Goal: Obtain resource: Obtain resource

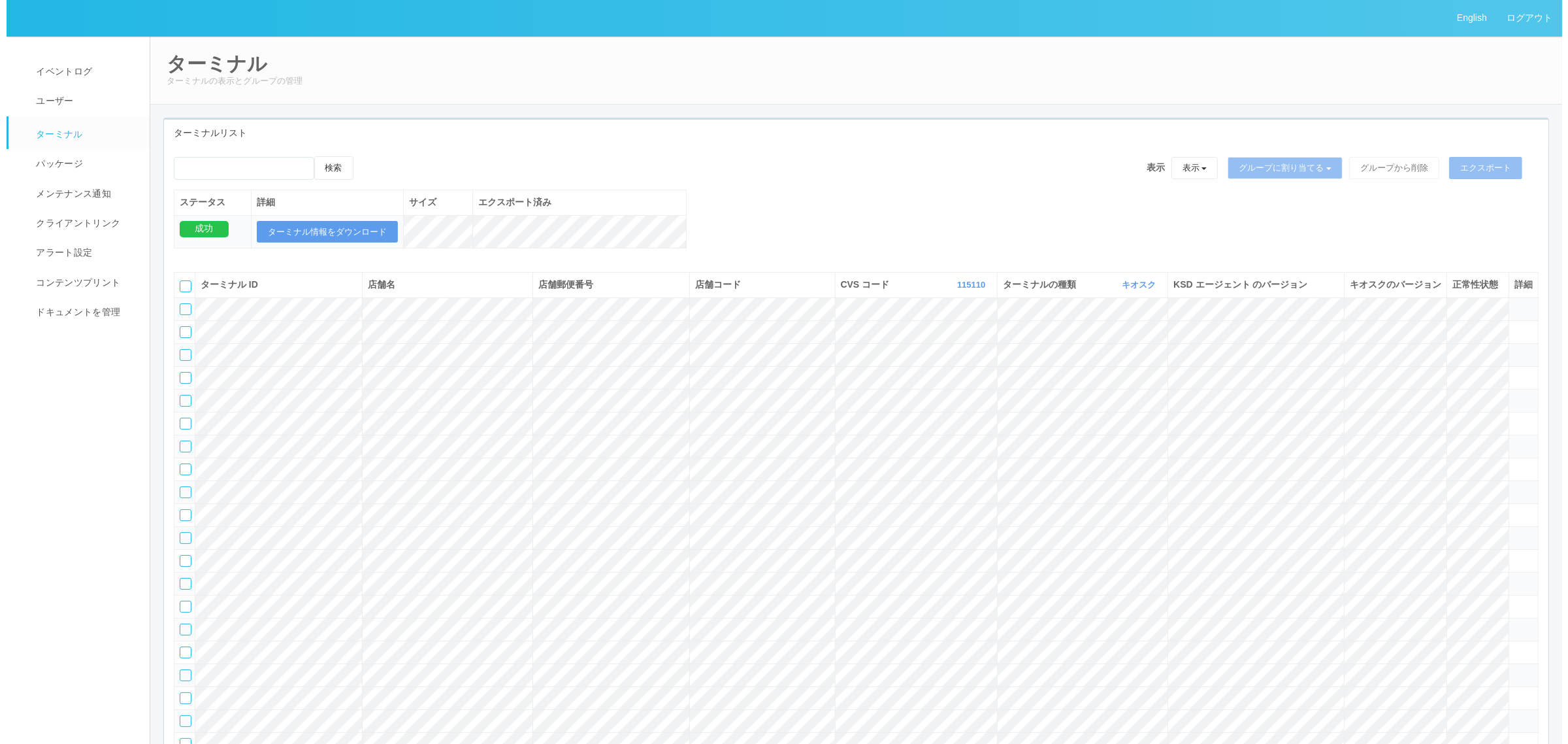
scroll to position [10071, 0]
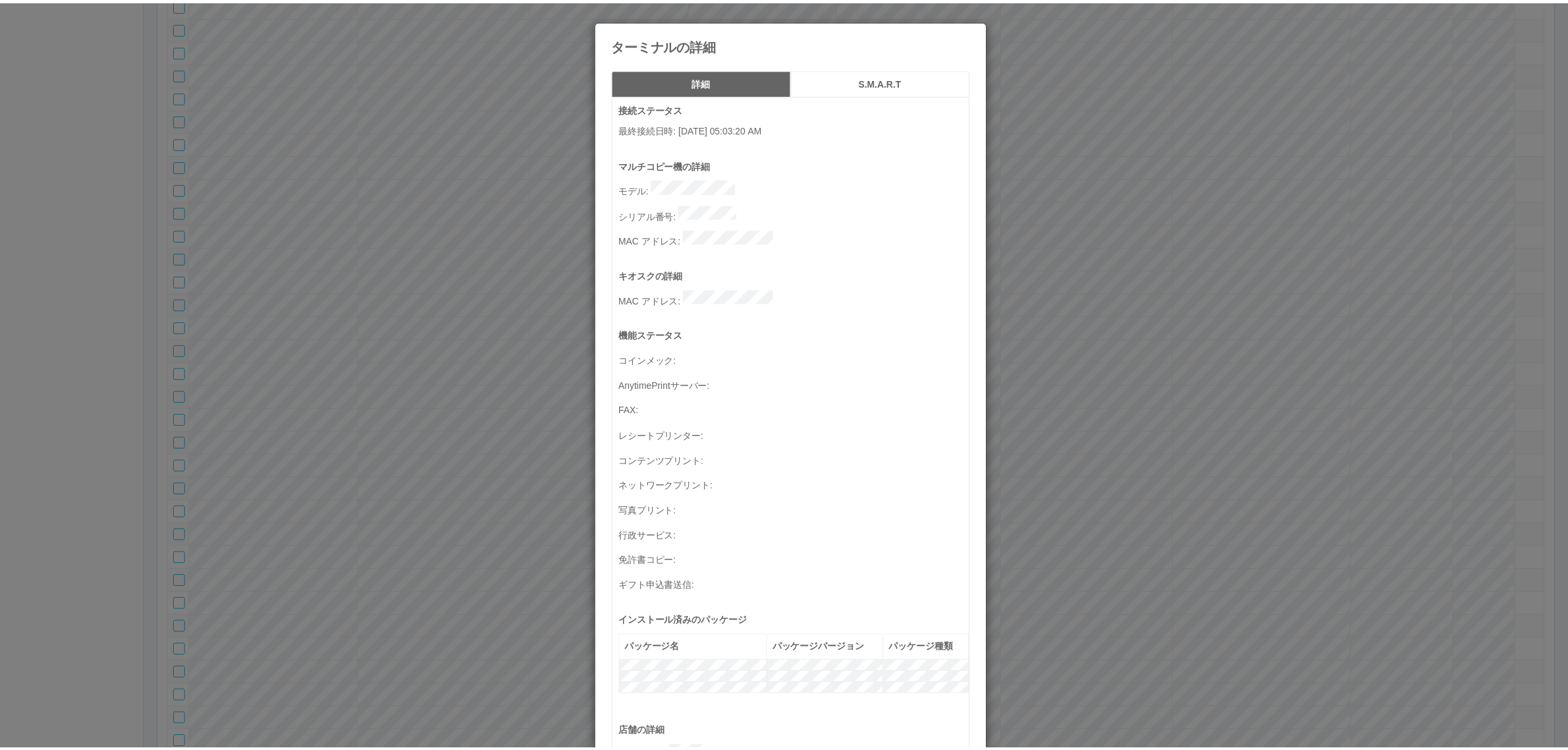
scroll to position [431, 0]
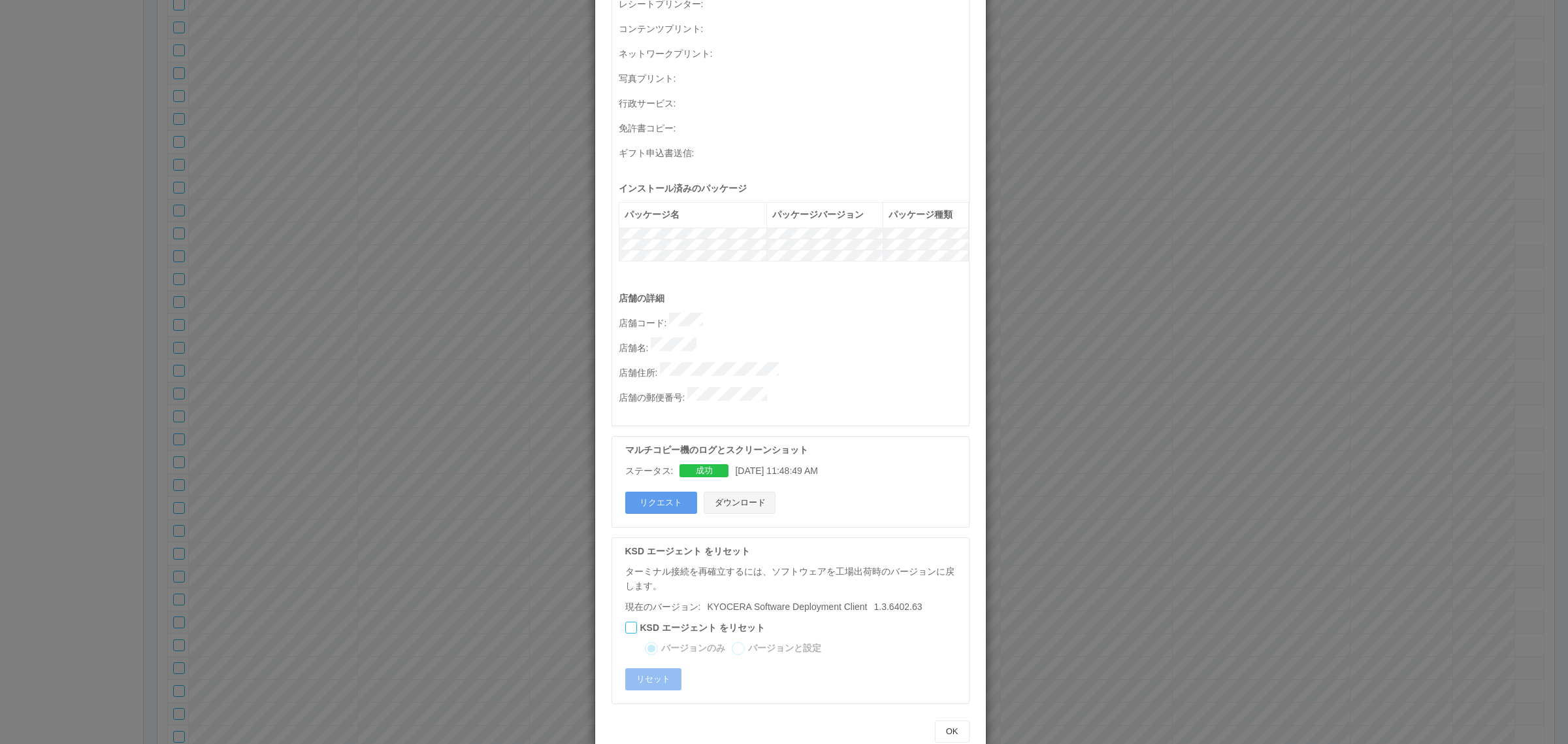
click at [749, 491] on button "ダウンロード" at bounding box center [740, 503] width 72 height 23
click at [618, 313] on p "店舗コード :" at bounding box center [794, 321] width 350 height 18
click at [489, 293] on div "ターミナルの詳細 詳細 S.M.A.R.T 接続ステータス 最終接続日時 : 09/30/2025 05:03:20 AM マルチコピー機の詳細 モデル : …" at bounding box center [784, 372] width 1568 height 744
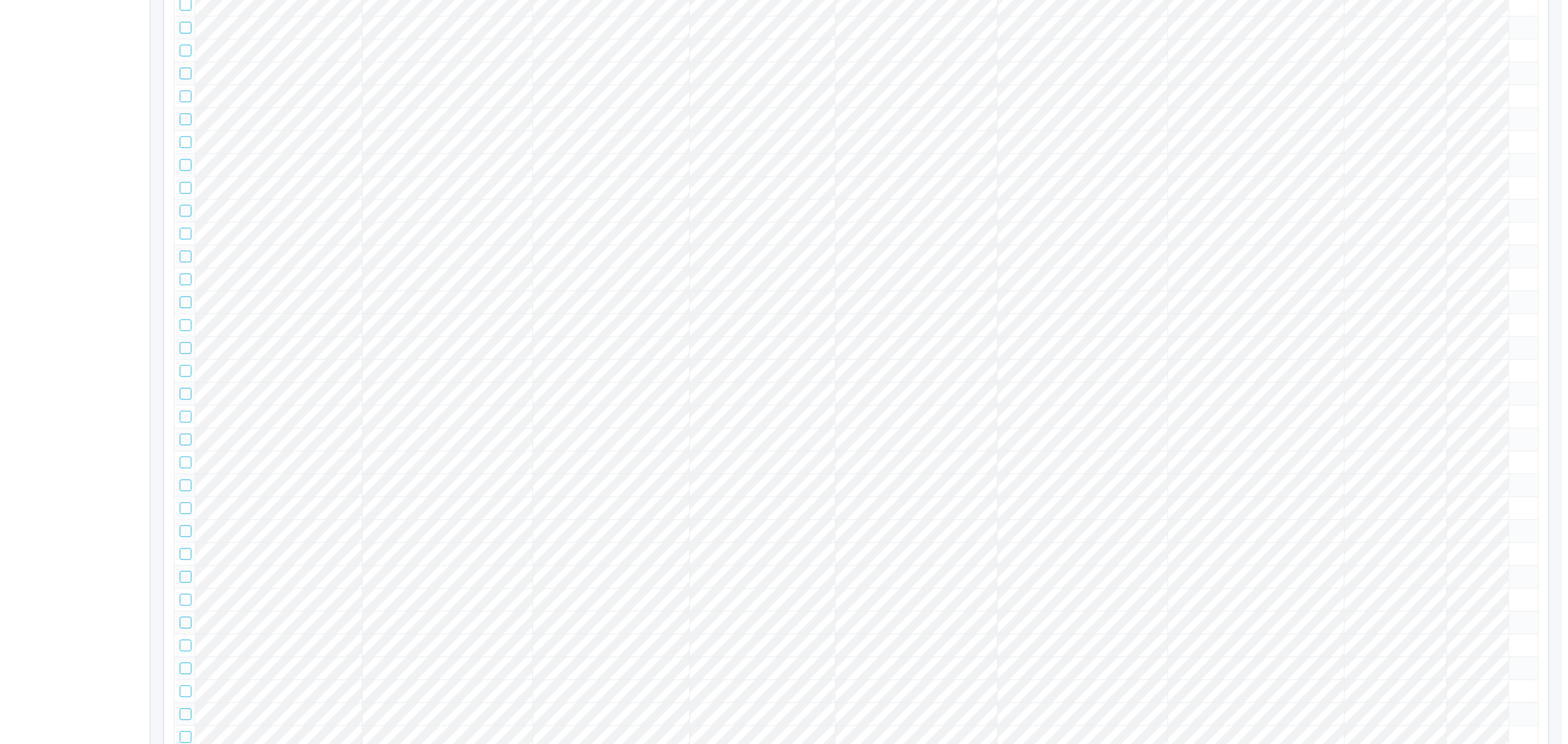
scroll to position [26913, 0]
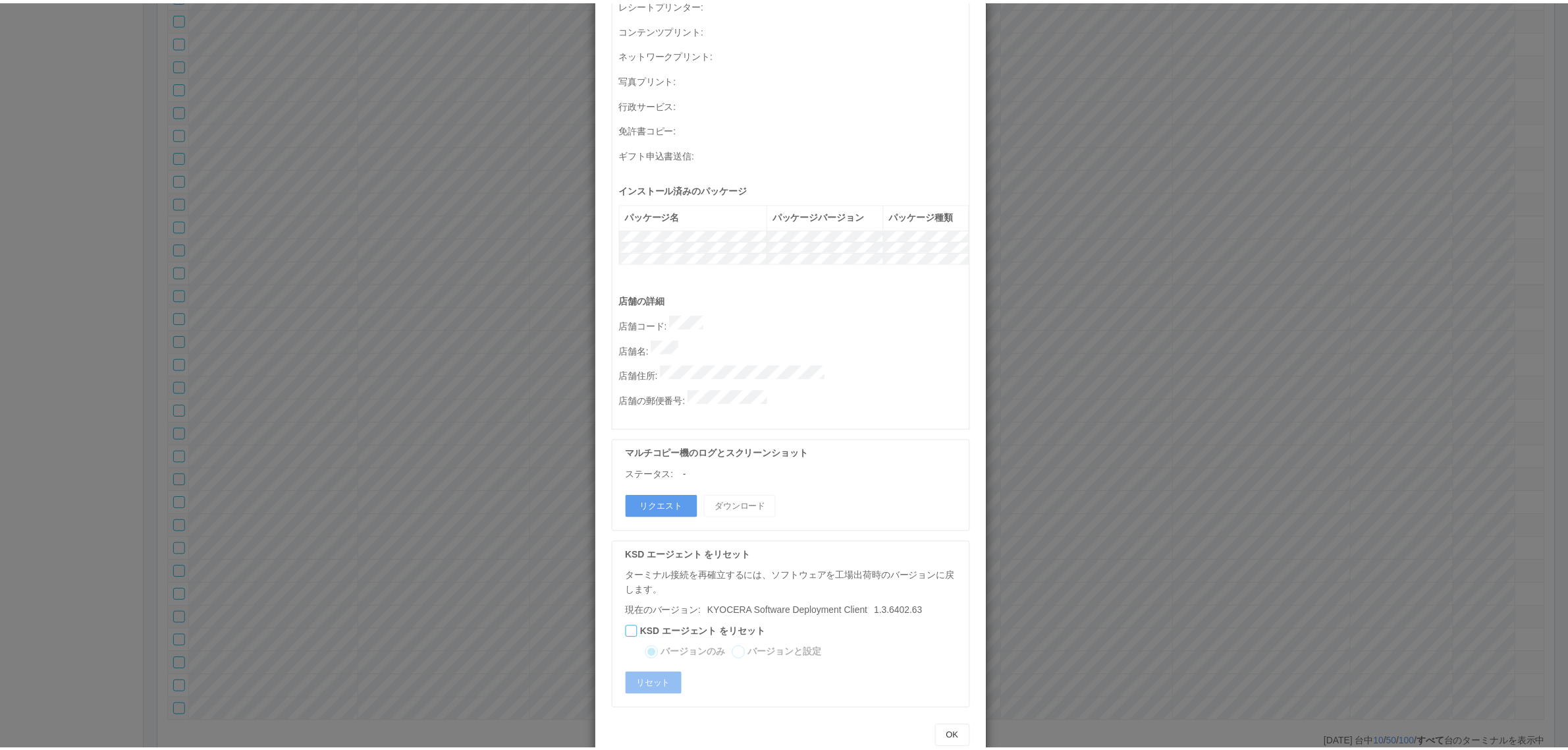
scroll to position [0, 0]
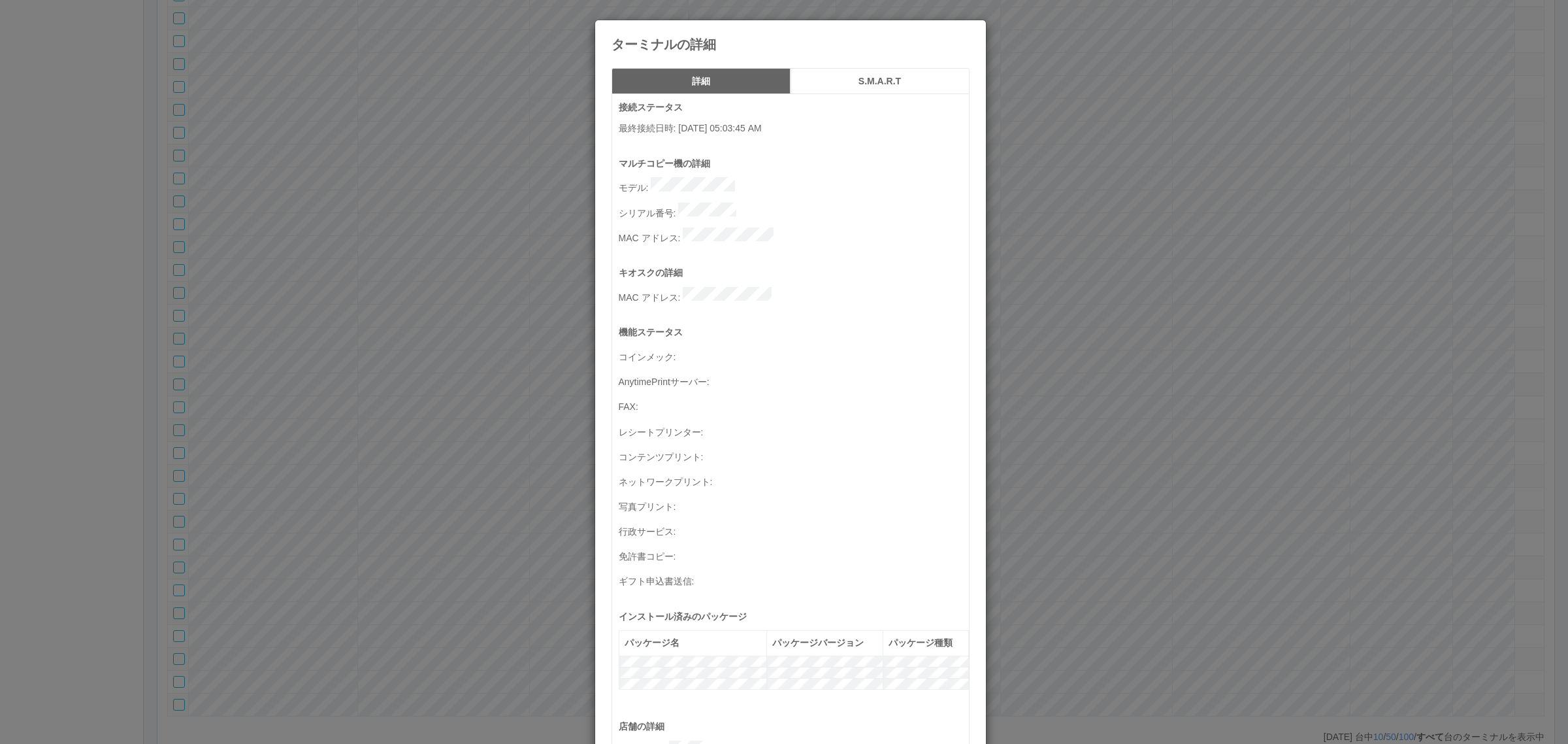
click at [744, 203] on p "シリアル番号 :" at bounding box center [794, 212] width 350 height 18
click at [409, 389] on div "ターミナルの詳細 詳細 S.M.A.R.T 接続ステータス 最終接続日時 : 09/30/2025 05:03:45 AM マルチコピー機の詳細 モデル : …" at bounding box center [784, 372] width 1568 height 744
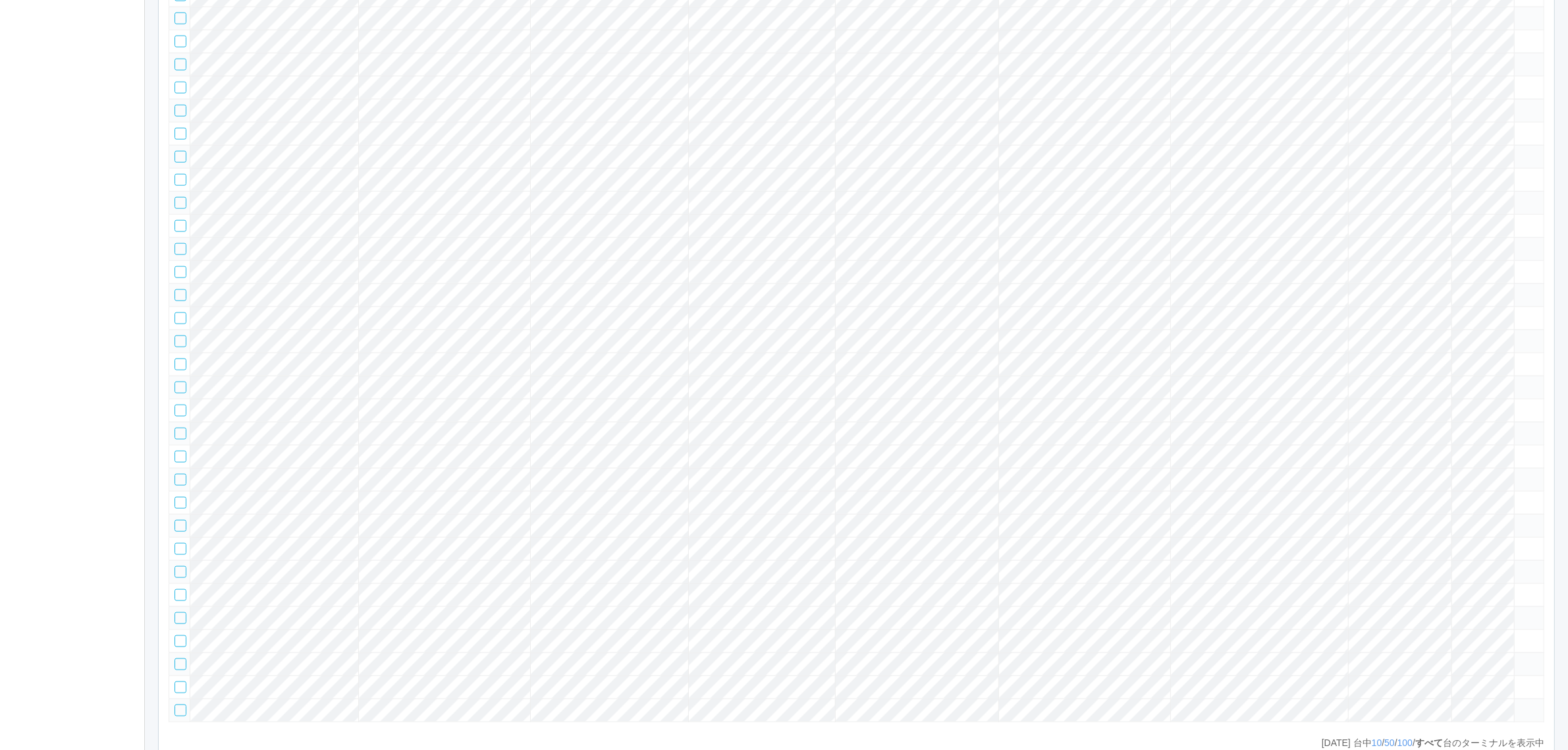
scroll to position [14278, 0]
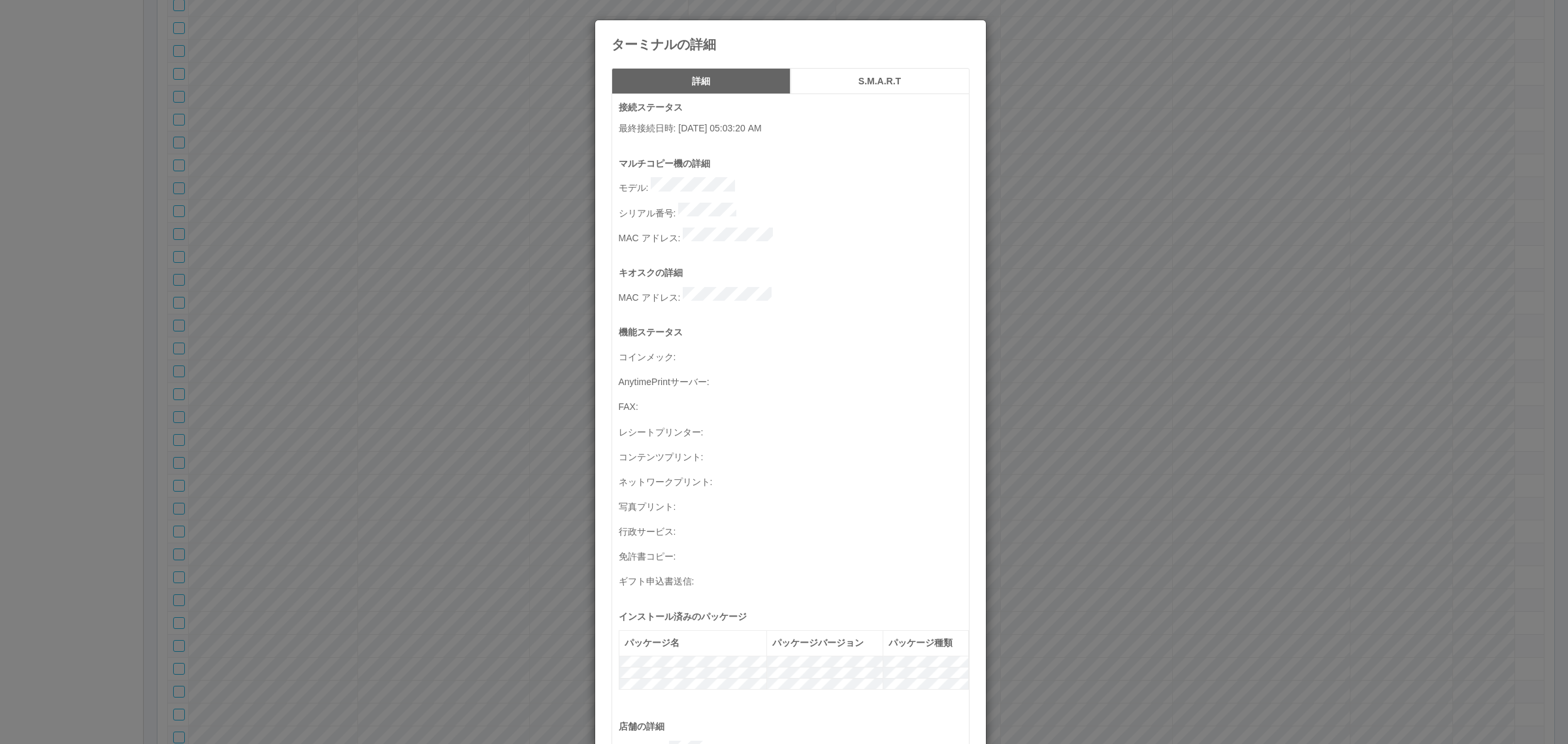
click at [744, 203] on p "シリアル番号 :" at bounding box center [794, 212] width 350 height 18
click at [449, 438] on div "ターミナルの詳細 詳細 S.M.A.R.T 接続ステータス 最終接続日時 : [DATE] 05:03:20 AM マルチコピー機の詳細 モデル : シリアル…" at bounding box center [784, 372] width 1568 height 744
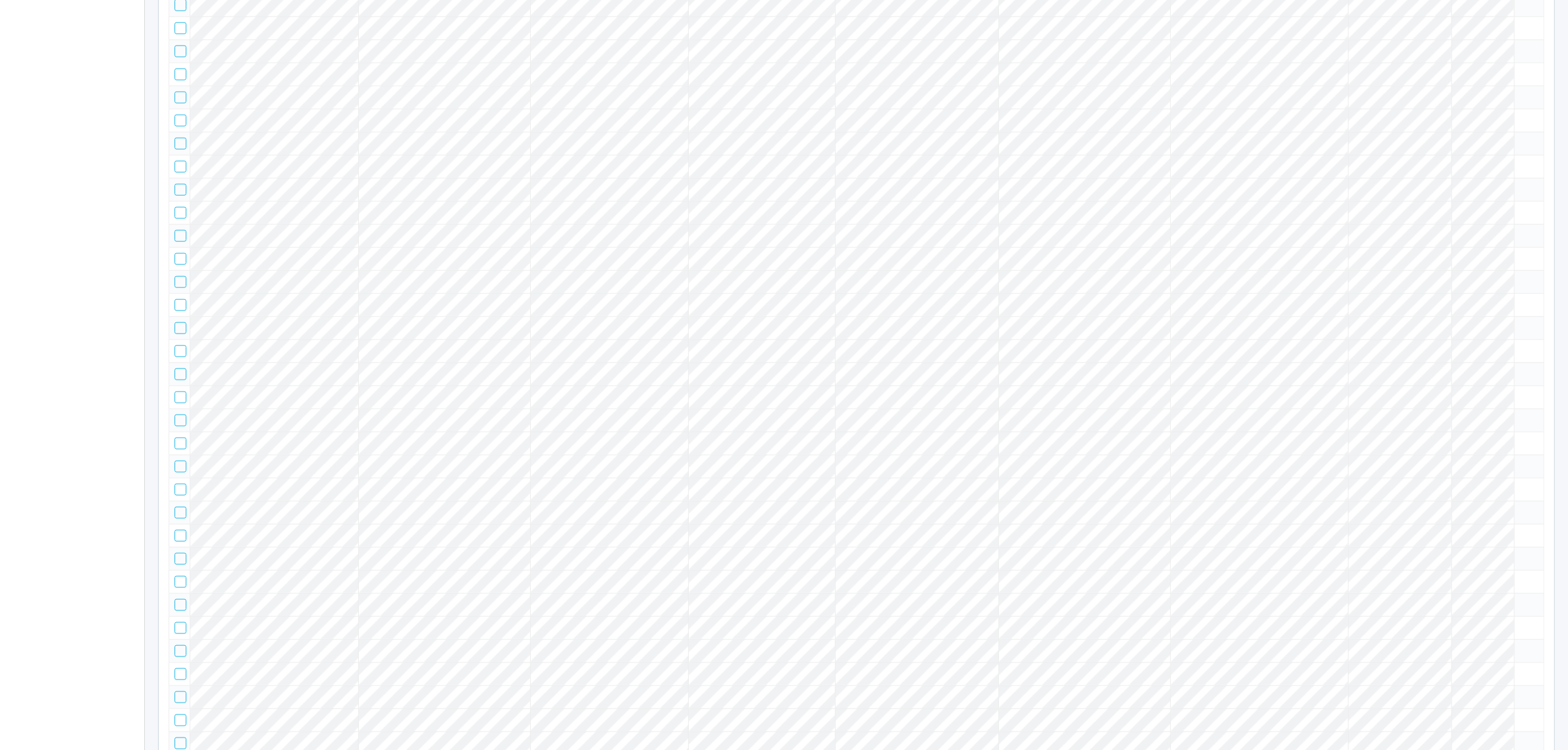
scroll to position [13835, 0]
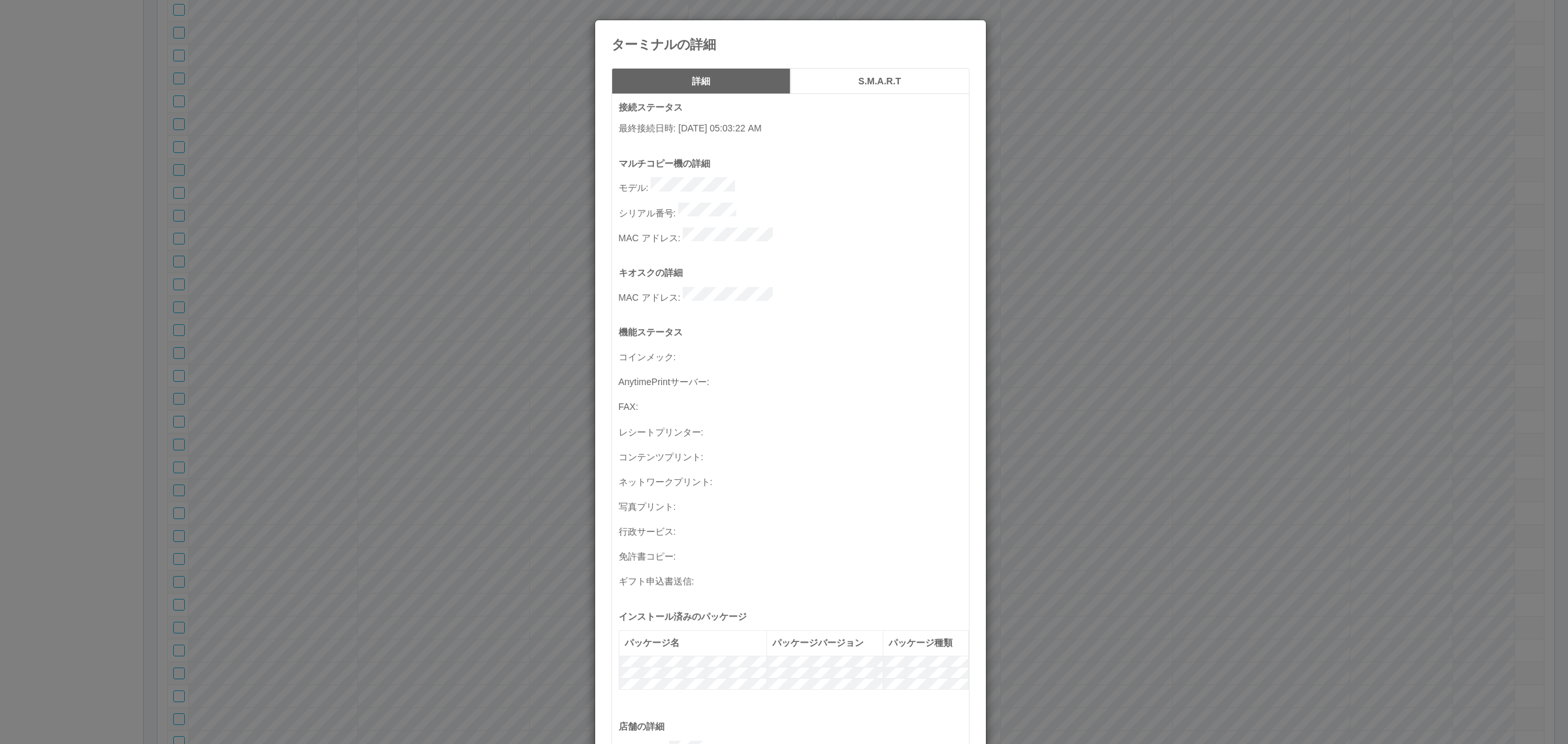
click at [749, 203] on p "シリアル番号 :" at bounding box center [794, 212] width 350 height 18
click at [470, 292] on div "ターミナルの詳細 詳細 S.M.A.R.T 接続ステータス 最終接続日時 : 09/30/2025 05:03:22 AM マルチコピー機の詳細 モデル : …" at bounding box center [784, 372] width 1568 height 744
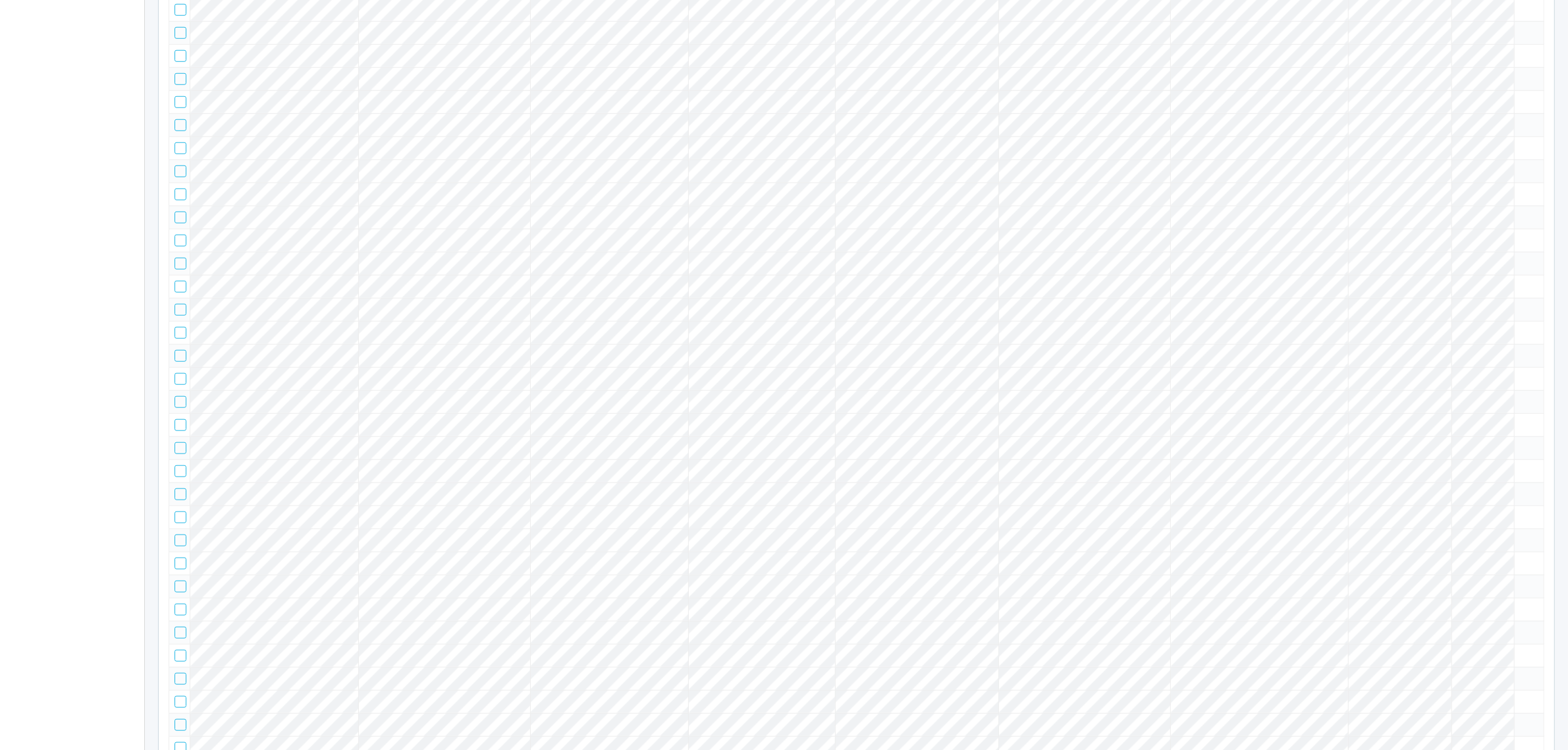
scroll to position [2399, 0]
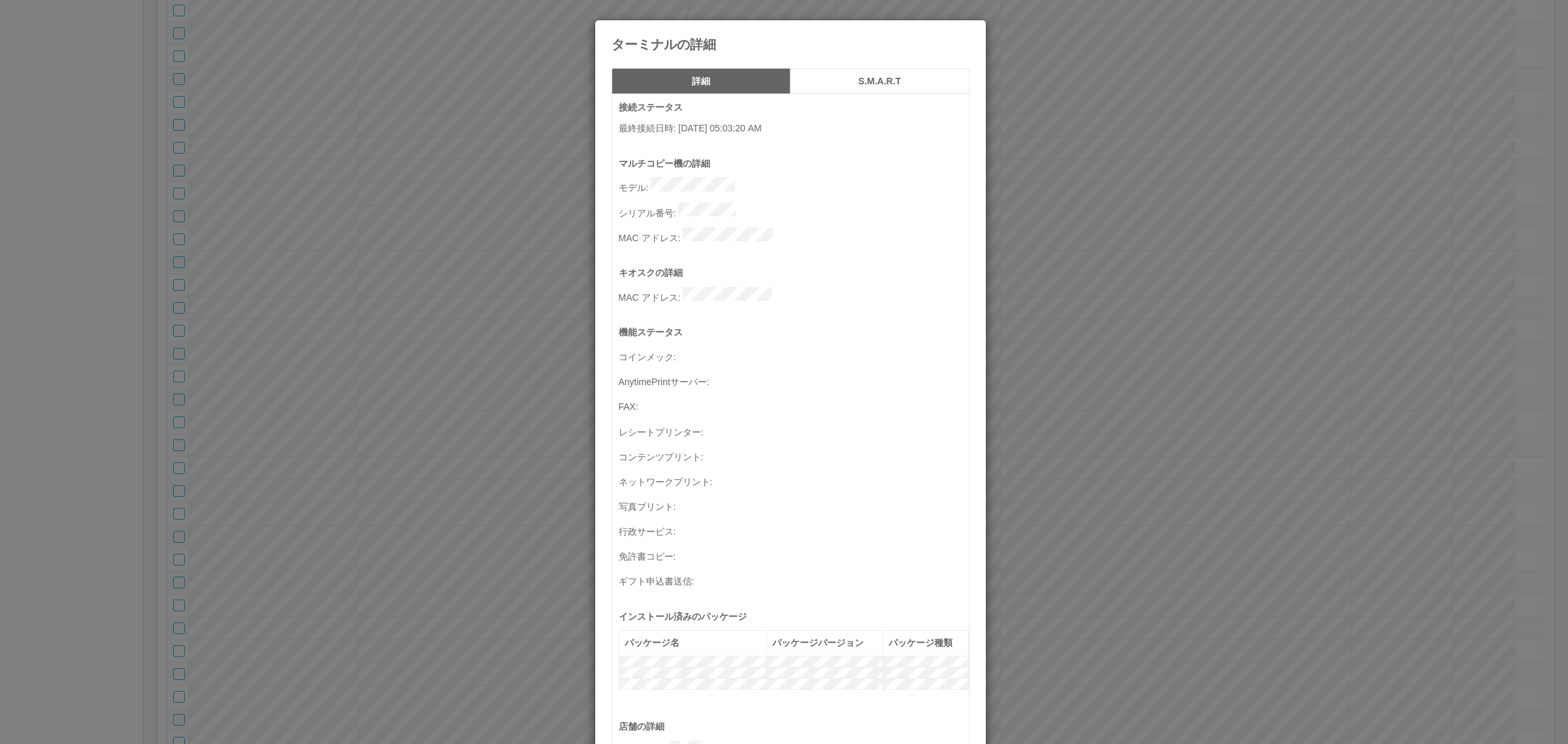
click at [747, 203] on p "シリアル番号 :" at bounding box center [794, 212] width 350 height 18
drag, startPoint x: 838, startPoint y: 240, endPoint x: 775, endPoint y: 227, distance: 64.3
click at [828, 236] on div "マルチコピー機の詳細 モデル : シリアル番号 : MAC アドレス :" at bounding box center [794, 212] width 350 height 110
click at [754, 211] on p "シリアル番号 :" at bounding box center [794, 212] width 350 height 18
drag, startPoint x: 539, startPoint y: 125, endPoint x: 539, endPoint y: 132, distance: 7.0
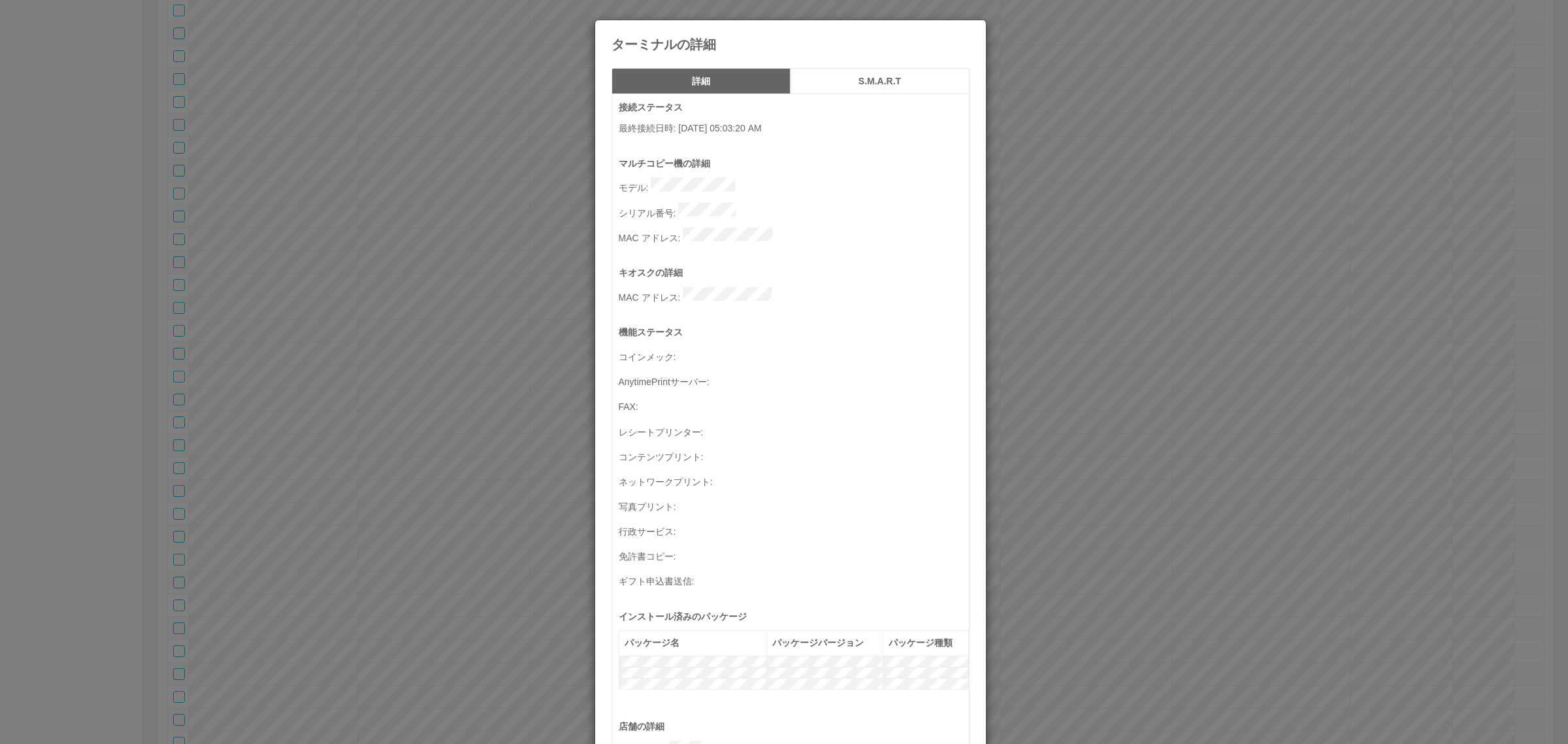
click at [539, 125] on div "ターミナルの詳細 詳細 S.M.A.R.T 接続ステータス 最終接続日時 : 09/30/2025 05:03:20 AM マルチコピー機の詳細 モデル : …" at bounding box center [784, 372] width 1568 height 744
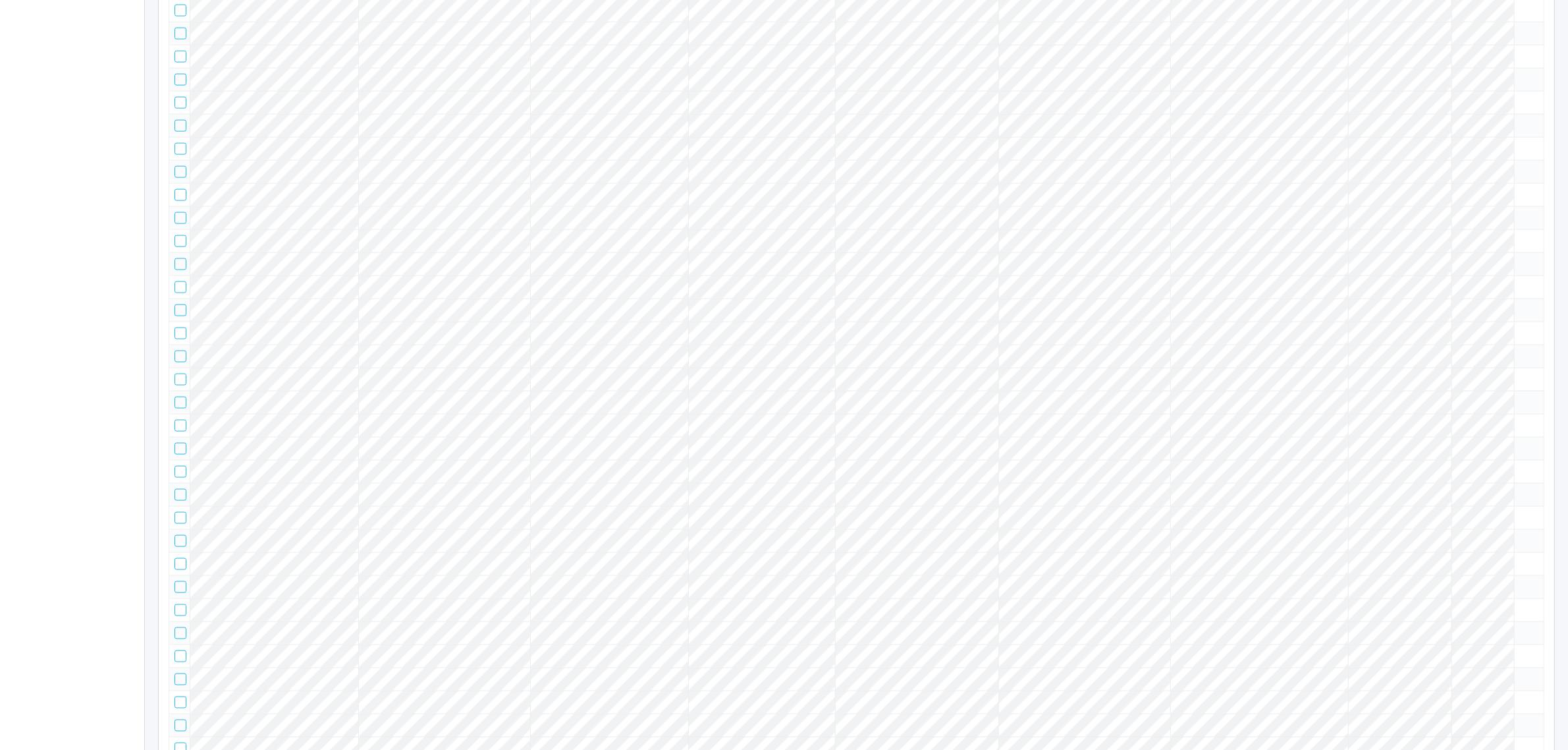
scroll to position [22826, 0]
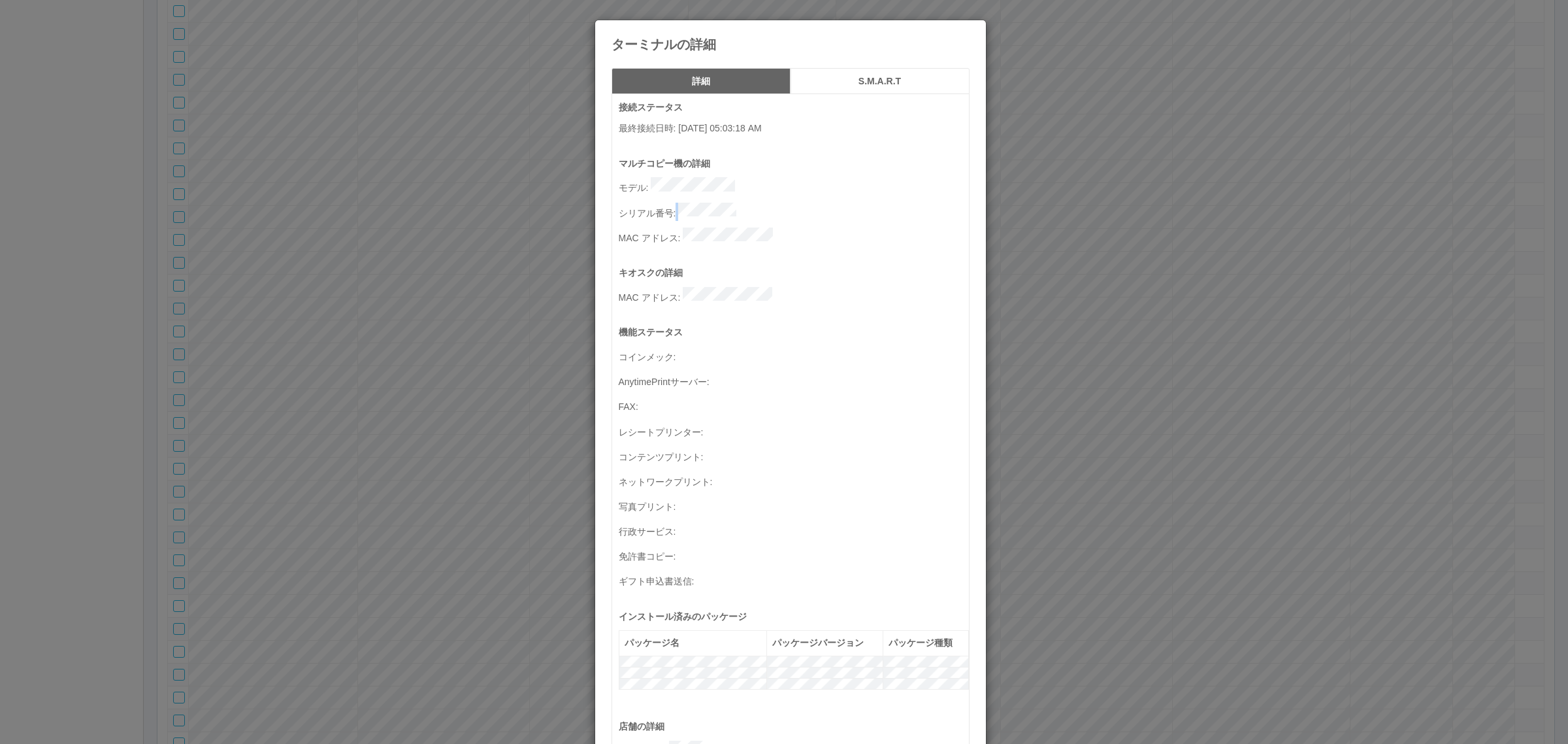
drag, startPoint x: 672, startPoint y: 200, endPoint x: 773, endPoint y: 205, distance: 101.1
click at [773, 205] on p "シリアル番号 :" at bounding box center [794, 212] width 350 height 18
copy p
click at [571, 168] on div "ターミナルの詳細 詳細 S.M.A.R.T 接続ステータス 最終接続日時 : 09/30/2025 05:03:18 AM マルチコピー機の詳細 モデル : …" at bounding box center [784, 372] width 1568 height 744
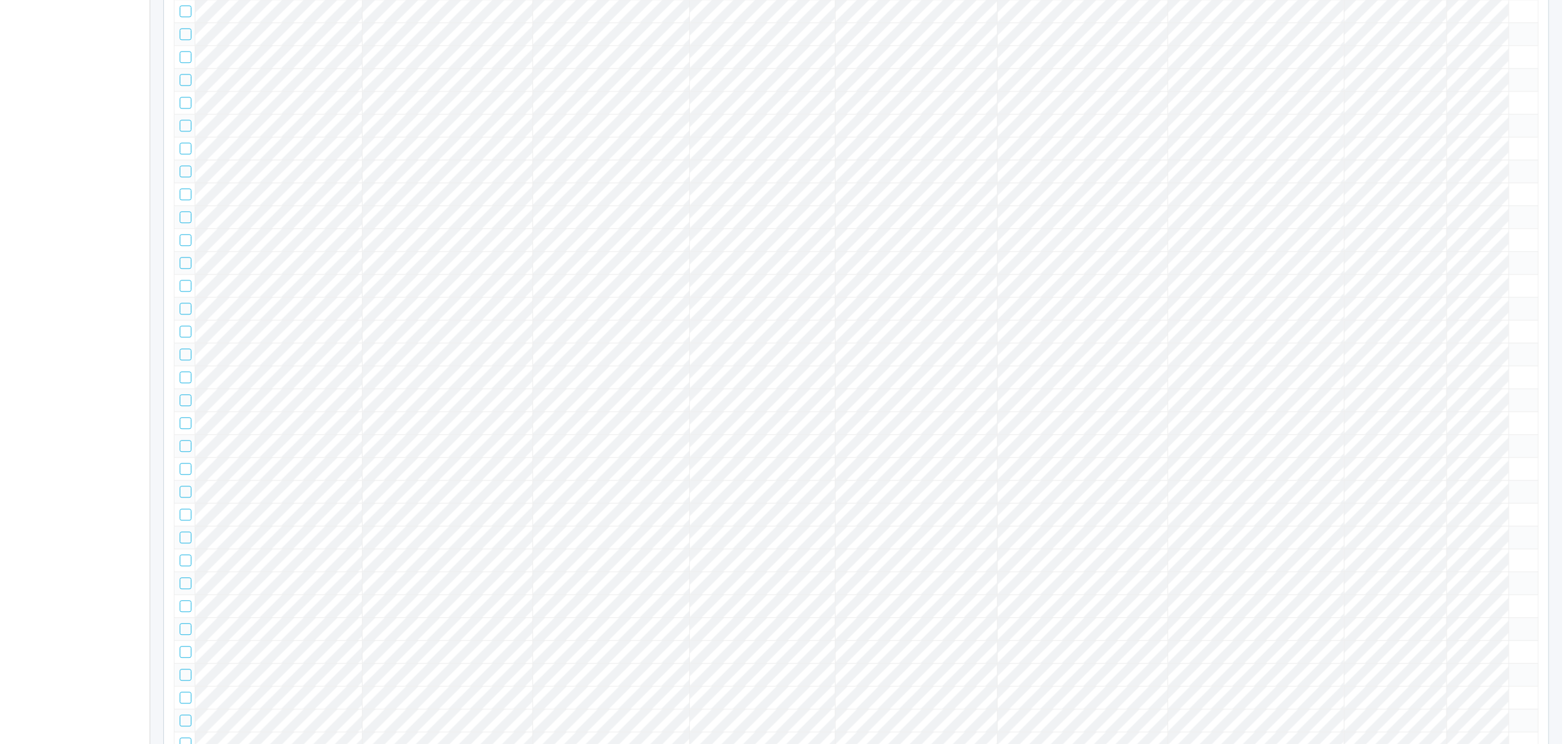
scroll to position [15100, 0]
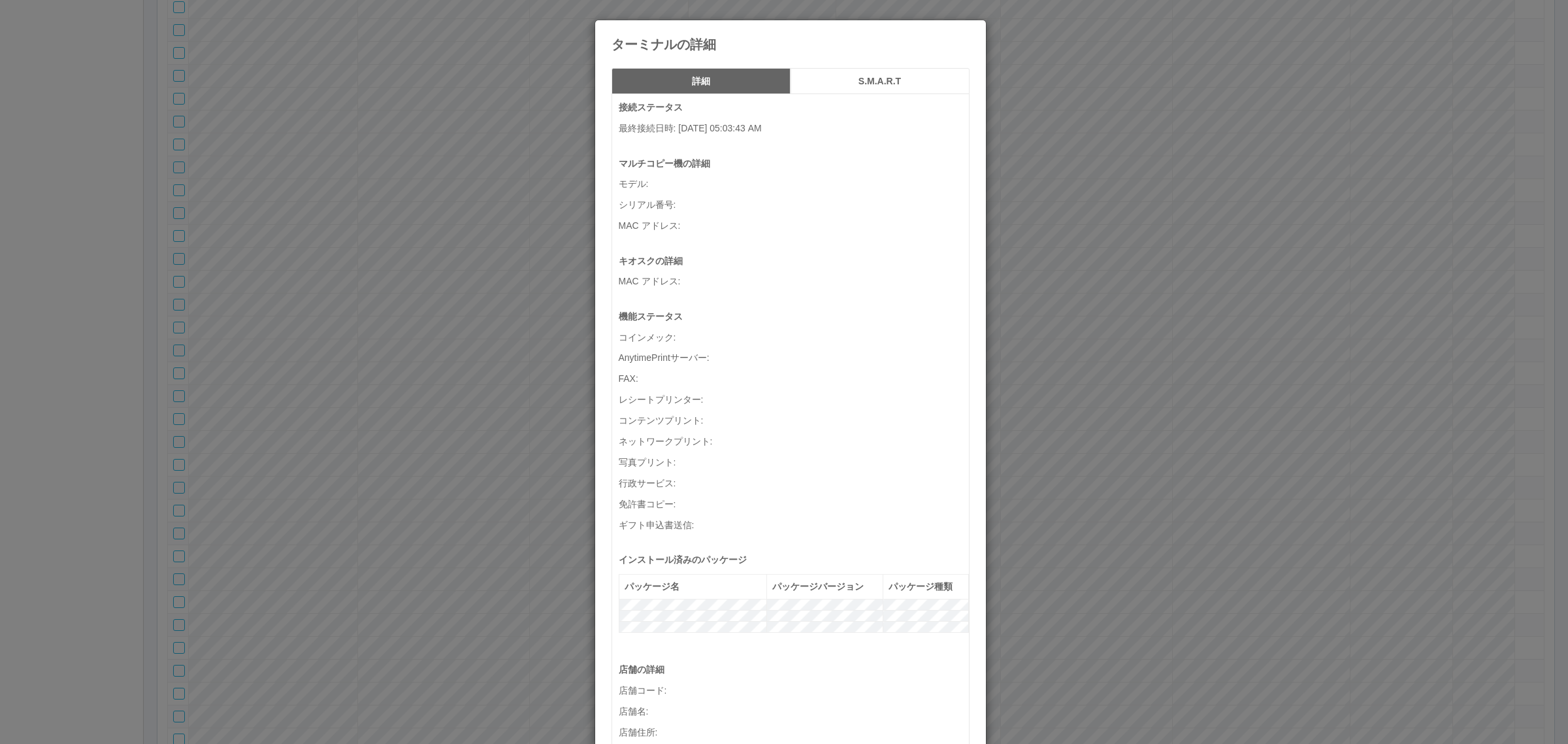
scroll to position [428, 0]
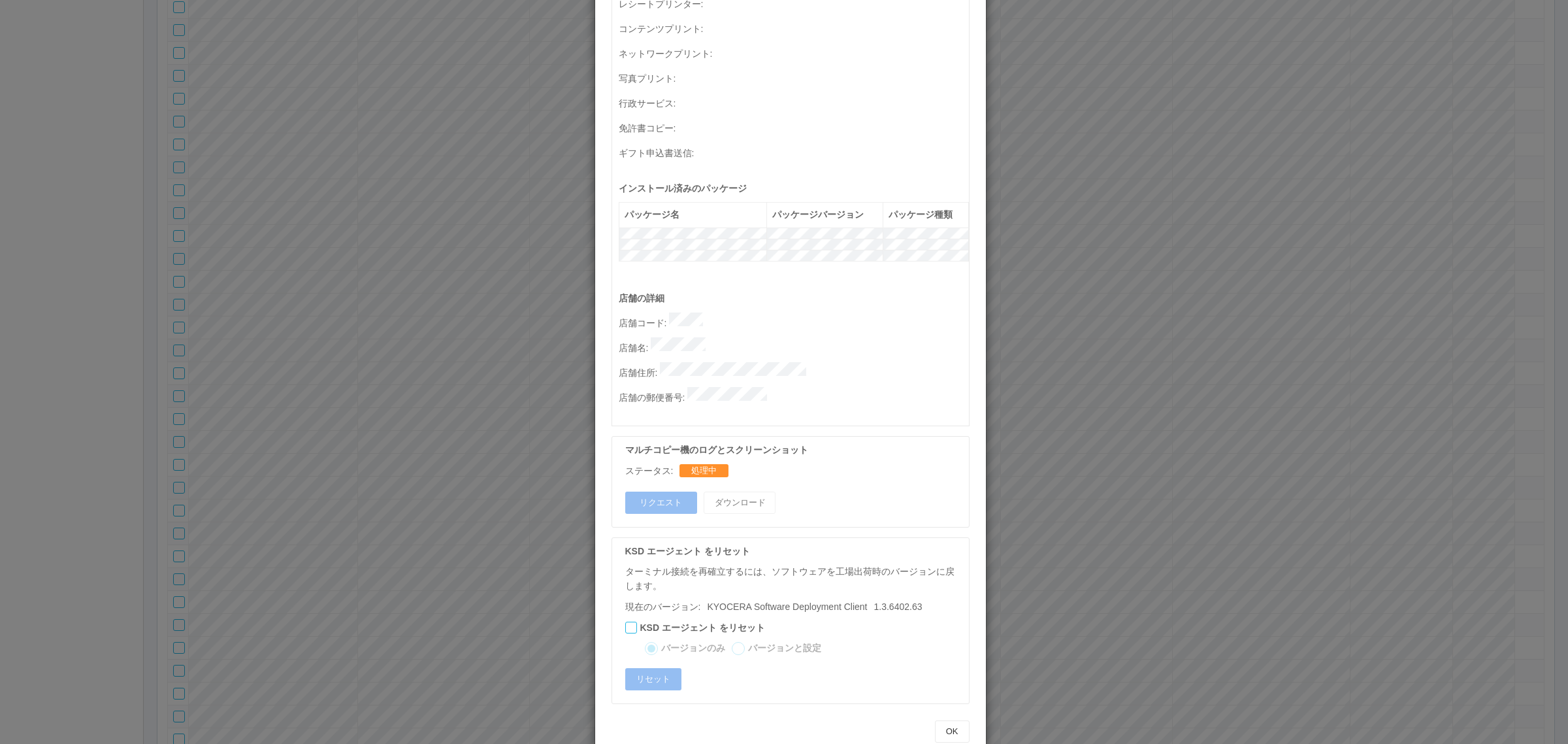
click at [696, 350] on div "店舗の詳細 店舗コード : 店舗名 : 店舗住所 : 店舗の郵便番号 :" at bounding box center [794, 359] width 350 height 135
drag, startPoint x: 707, startPoint y: 358, endPoint x: 582, endPoint y: 667, distance: 333.3
click at [718, 337] on p "店舗名 :" at bounding box center [794, 346] width 350 height 18
click at [1043, 384] on div "ターミナルの詳細 詳細 S.M.A.R.T 接続ステータス 最終接続日時 : 09/30/2025 05:03:43 AM マルチコピー機の詳細 モデル : …" at bounding box center [784, 372] width 1568 height 744
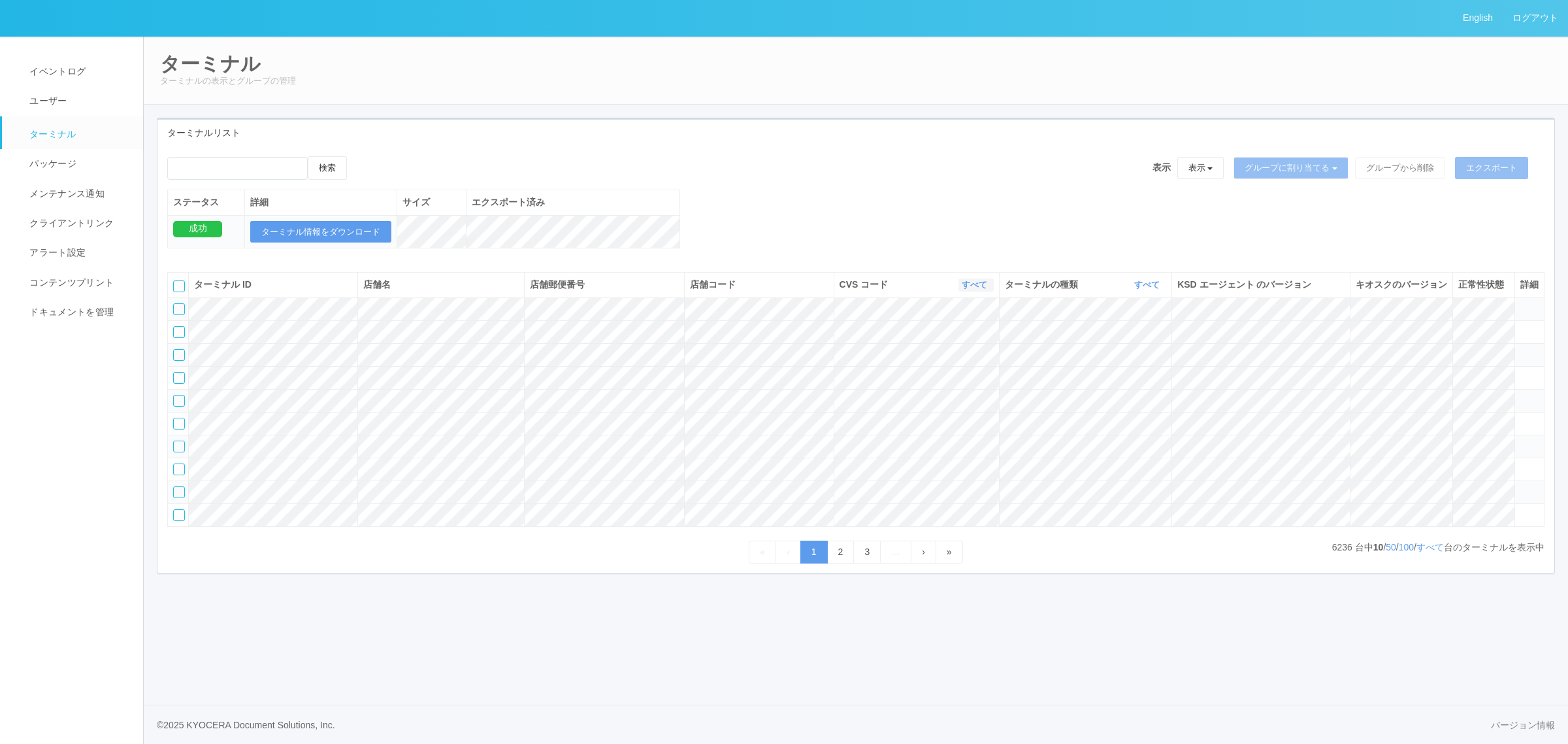
click at [974, 289] on link "すべて" at bounding box center [976, 284] width 29 height 10
click at [936, 348] on link at bounding box center [942, 340] width 104 height 17
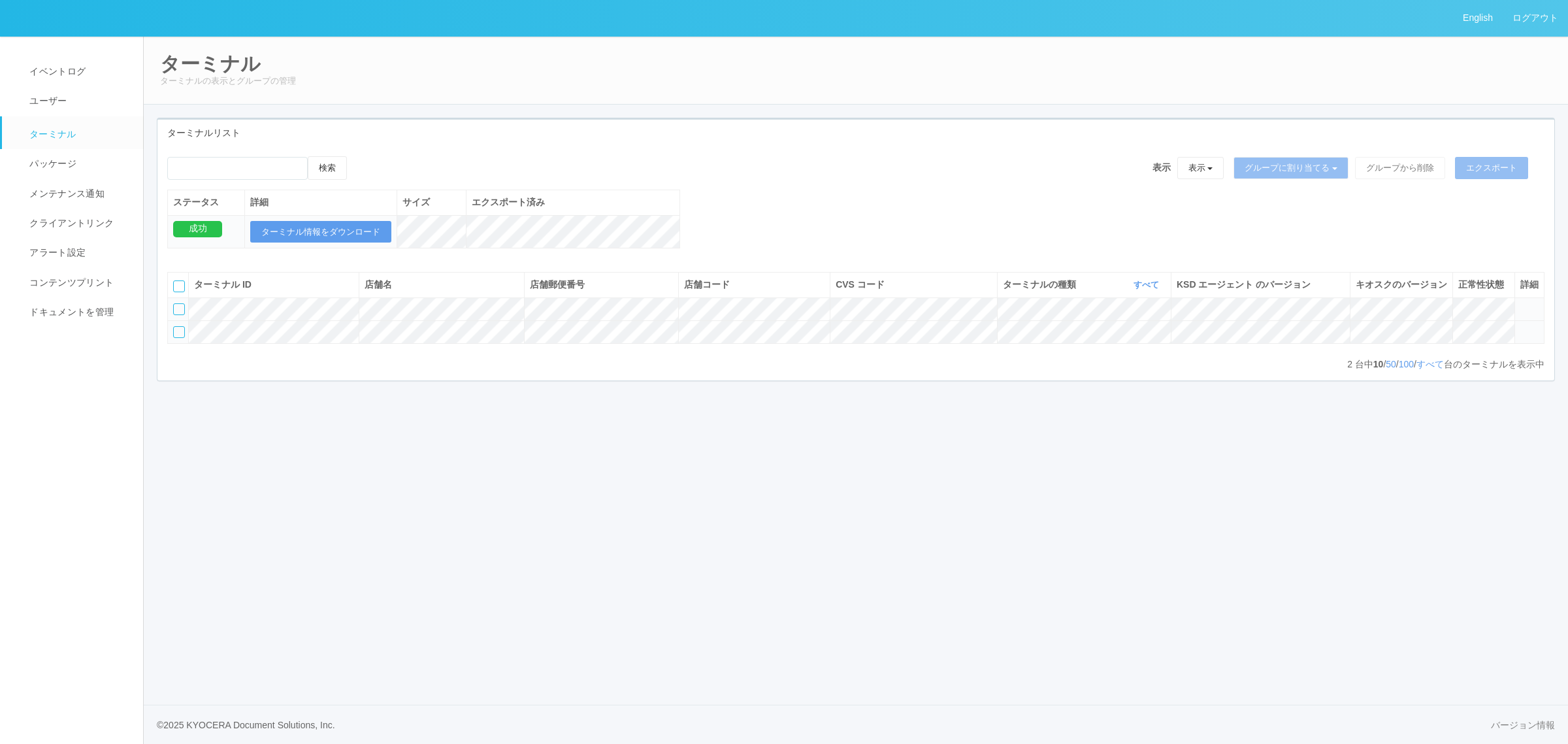
click at [1520, 326] on icon at bounding box center [1520, 326] width 0 height 0
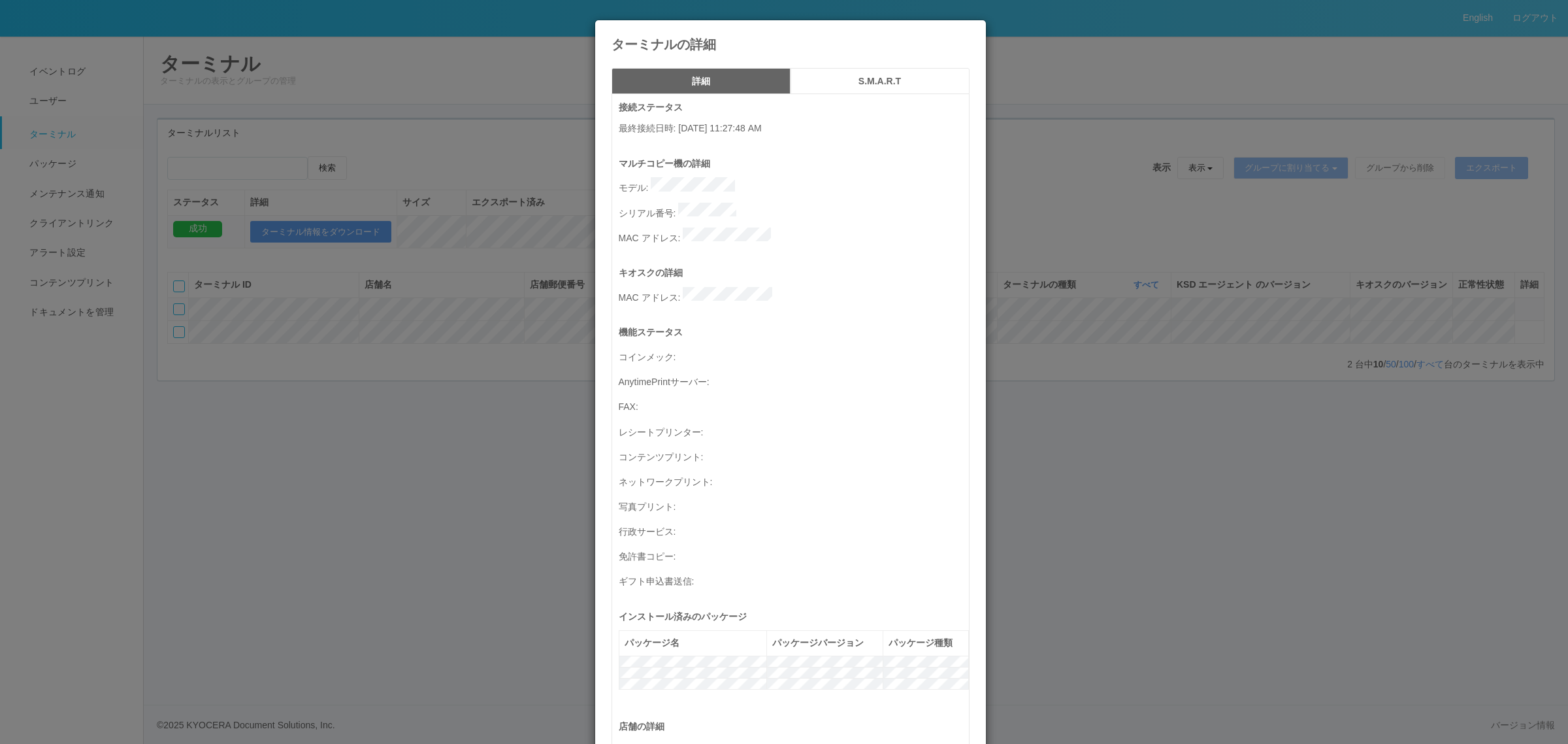
click at [1021, 266] on div "ターミナルの詳細 詳細 S.M.A.R.T 接続ステータス 最終接続日時 : 09/30/2025 11:27:48 AM マルチコピー機の詳細 モデル : …" at bounding box center [784, 372] width 1568 height 744
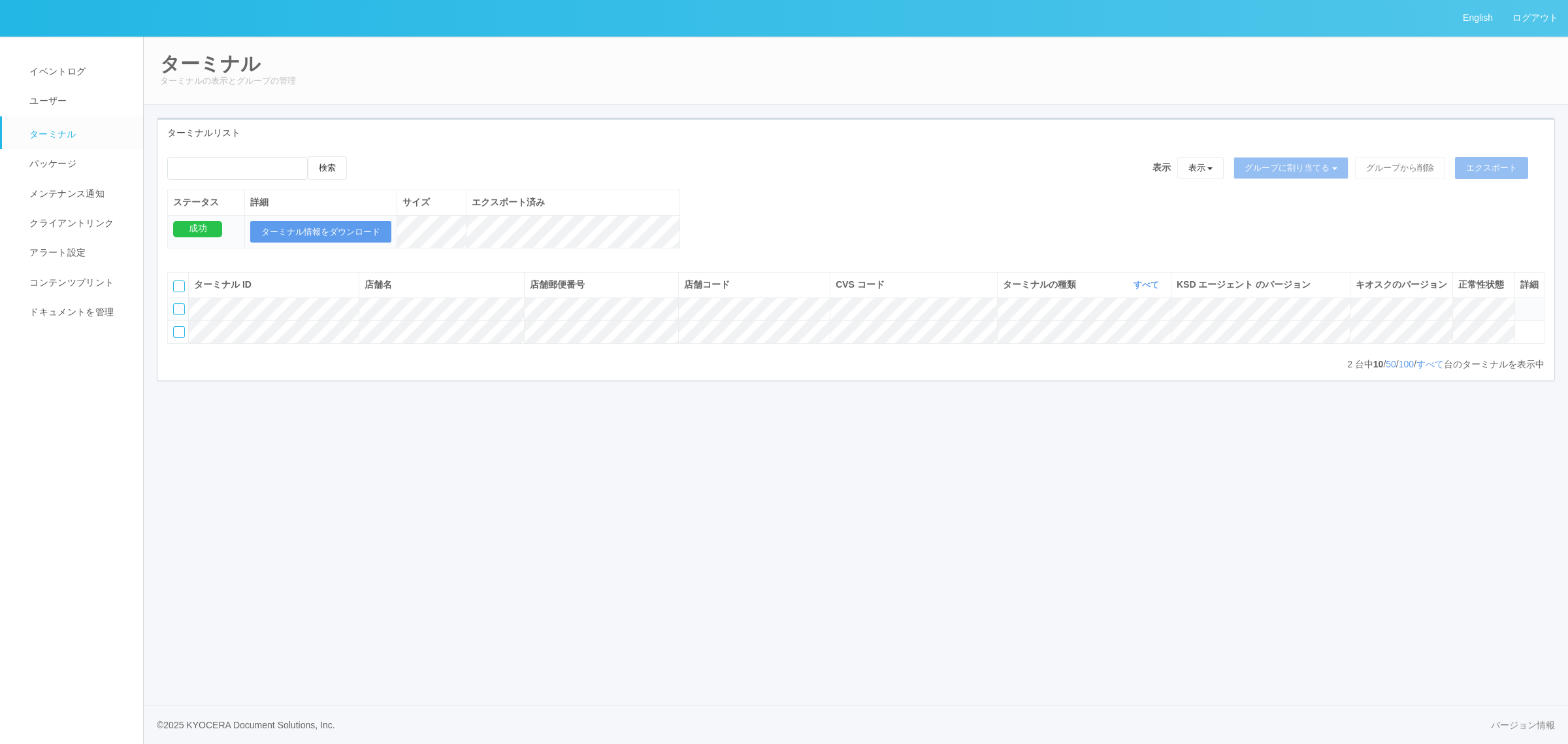
click at [1520, 303] on icon at bounding box center [1520, 303] width 0 height 0
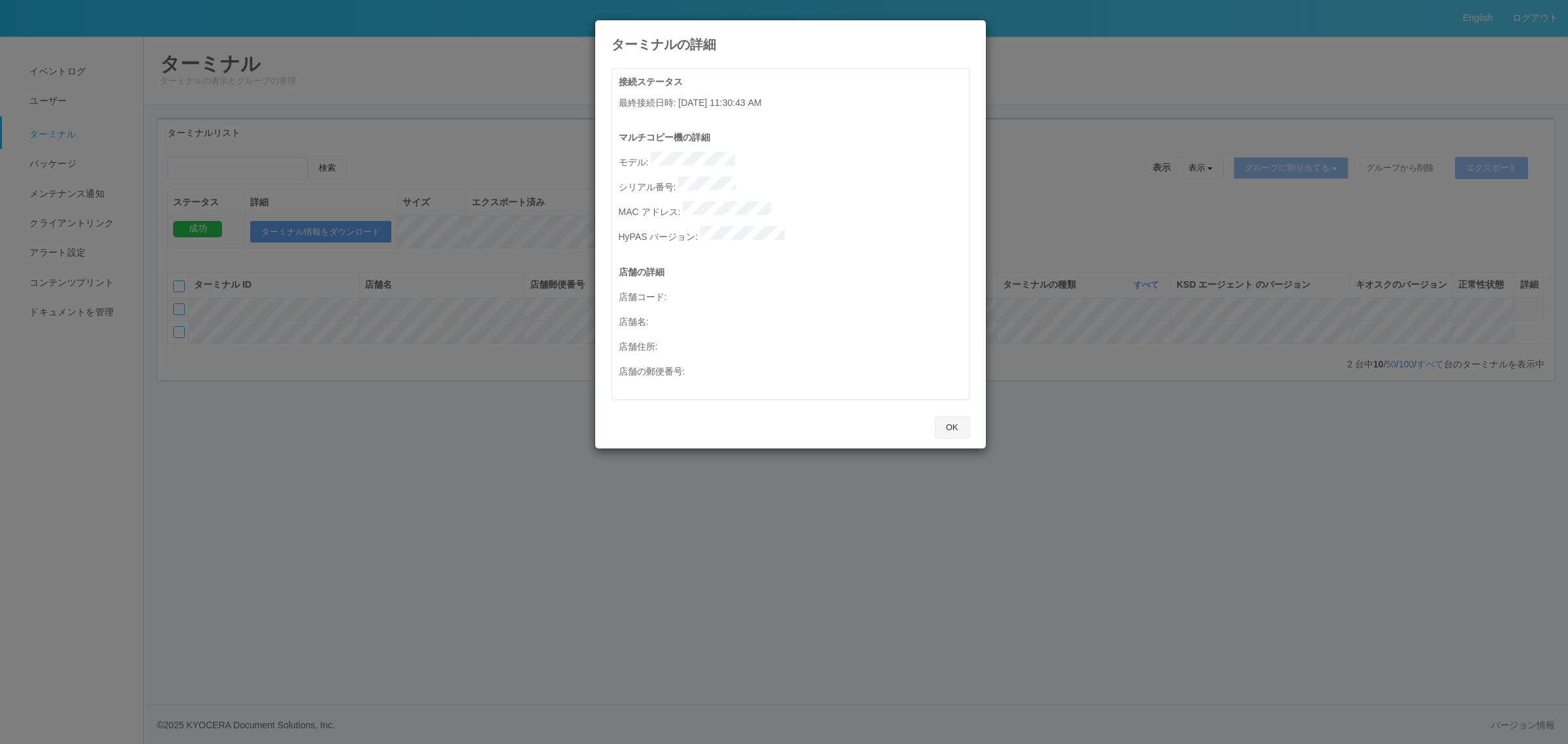
click at [956, 416] on button "OK" at bounding box center [952, 428] width 35 height 23
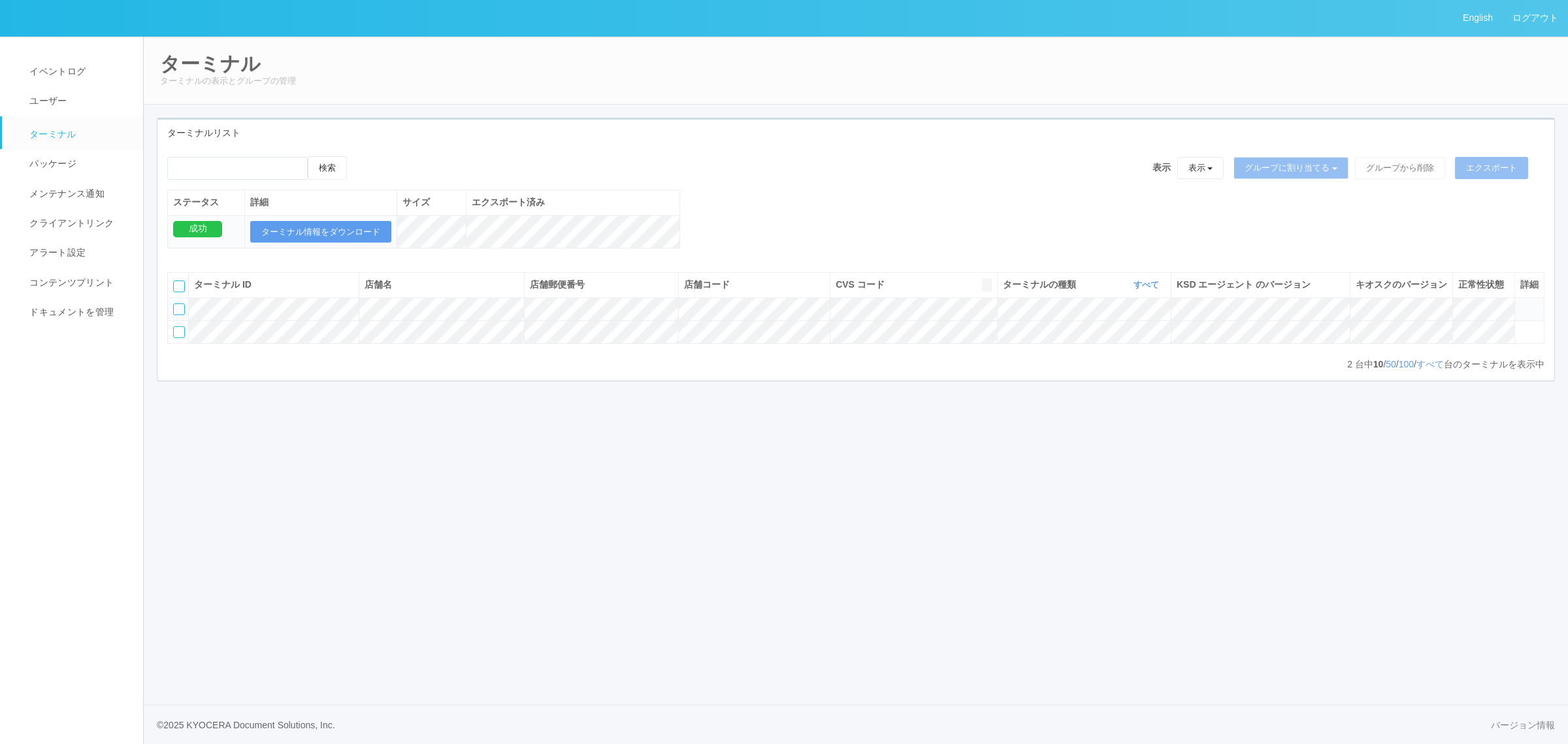
click at [985, 289] on icon "button" at bounding box center [987, 284] width 3 height 10
click at [1520, 326] on icon at bounding box center [1520, 326] width 0 height 0
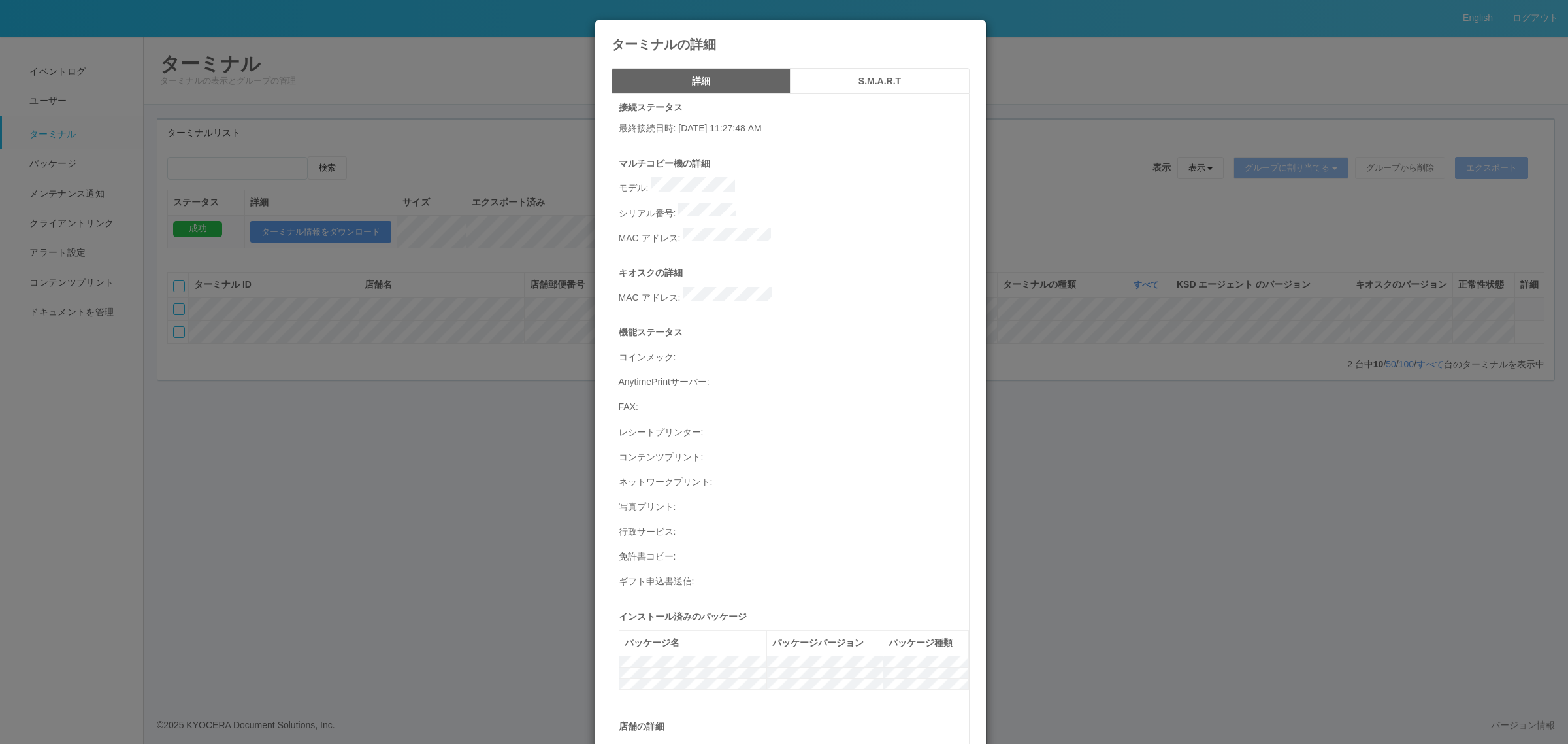
click at [1093, 373] on div "ターミナルの詳細 詳細 S.M.A.R.T 接続ステータス 最終接続日時 : 09/30/2025 11:27:48 AM マルチコピー機の詳細 モデル : …" at bounding box center [784, 372] width 1568 height 744
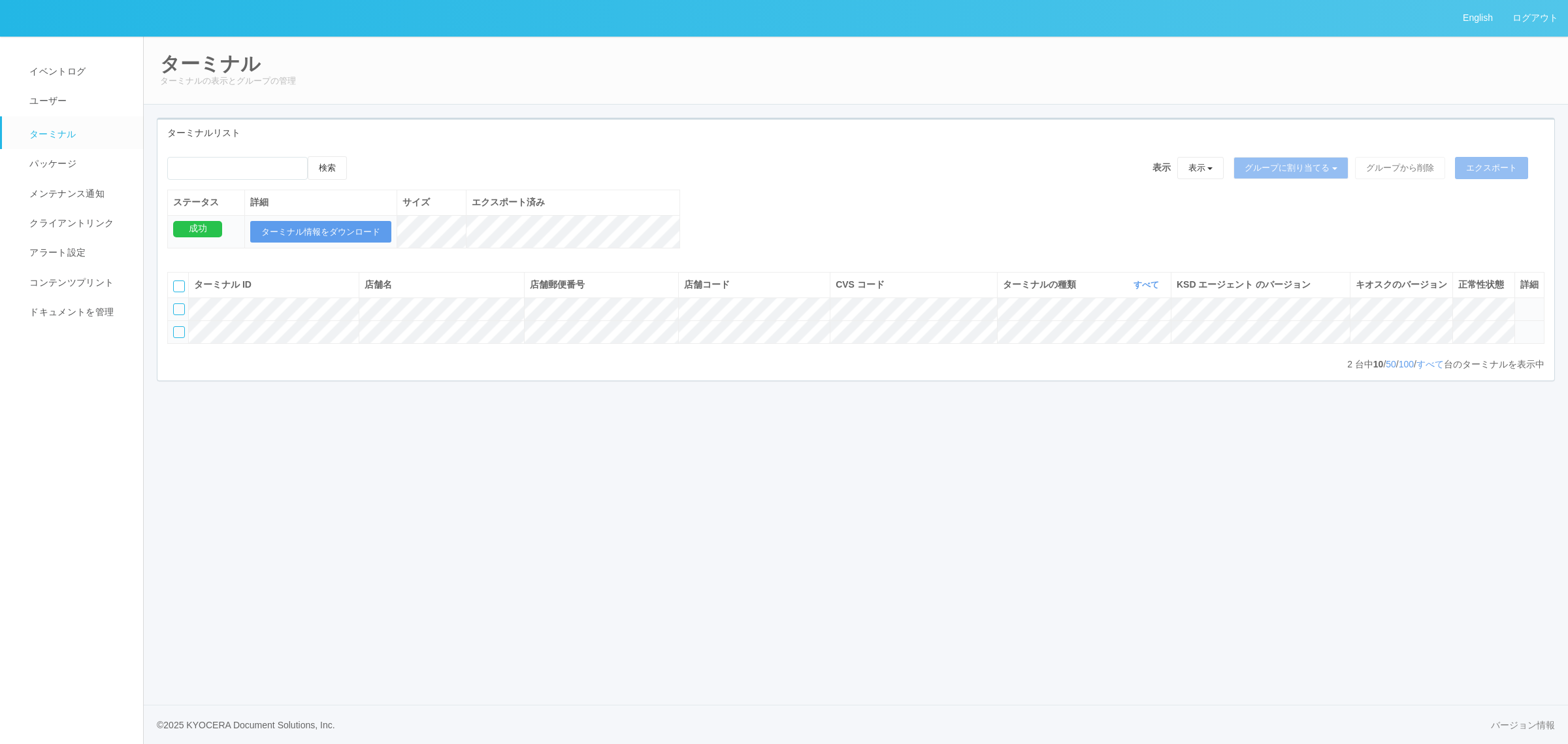
click at [1519, 343] on td at bounding box center [1530, 332] width 30 height 23
click at [1517, 343] on td at bounding box center [1530, 332] width 30 height 23
click at [982, 292] on button "button" at bounding box center [986, 285] width 10 height 13
click at [985, 289] on icon "button" at bounding box center [987, 284] width 3 height 10
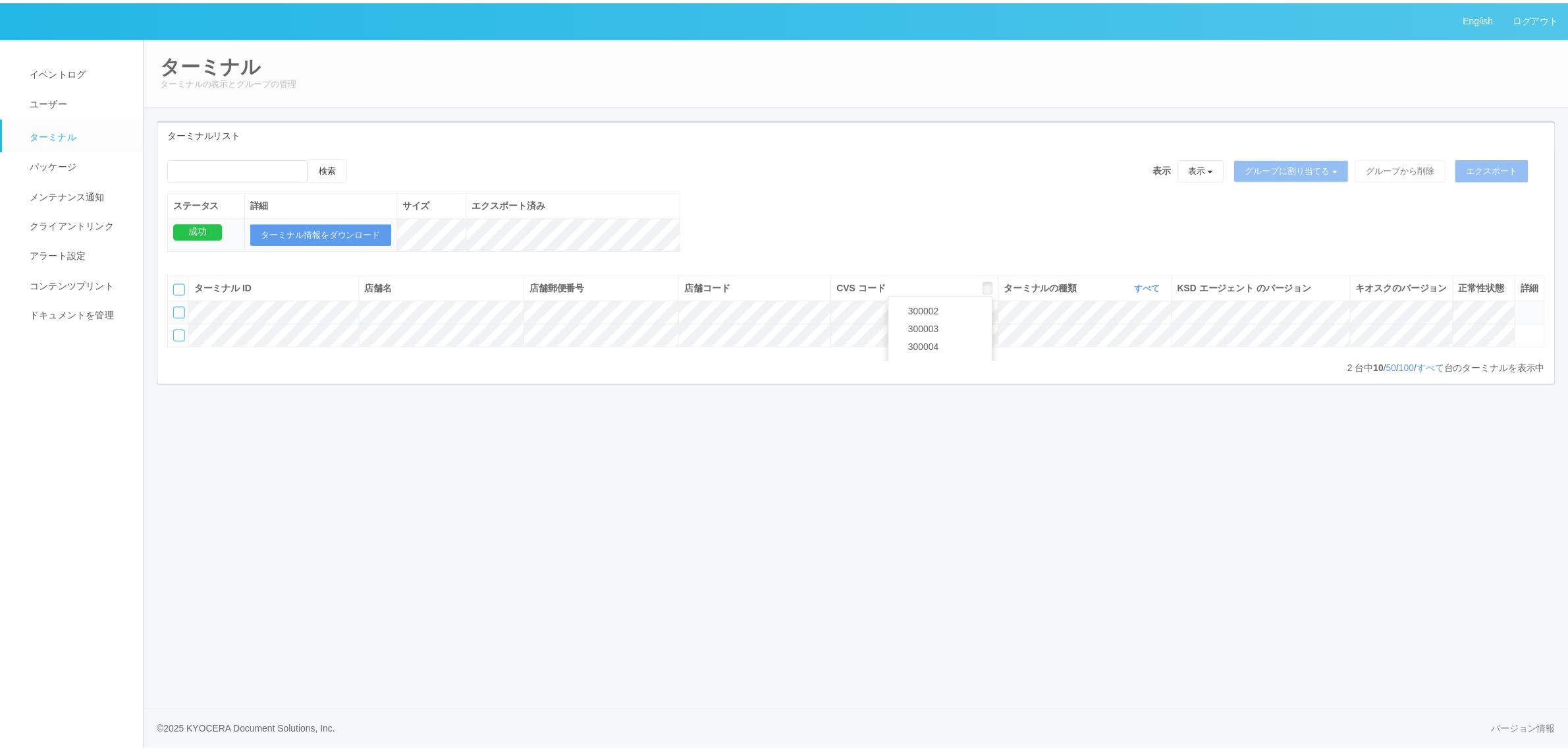
scroll to position [56, 0]
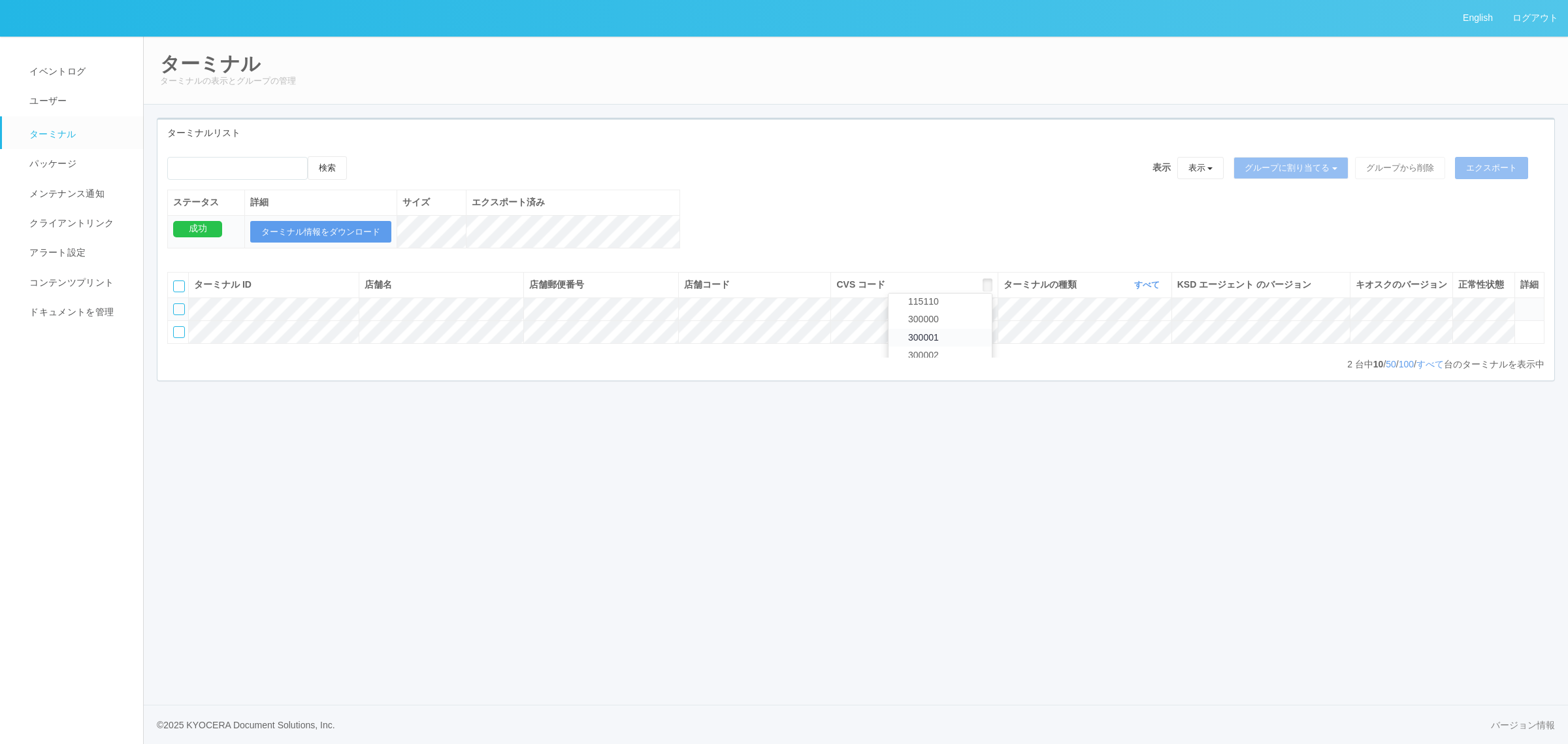
click at [945, 347] on link "300001" at bounding box center [940, 337] width 104 height 17
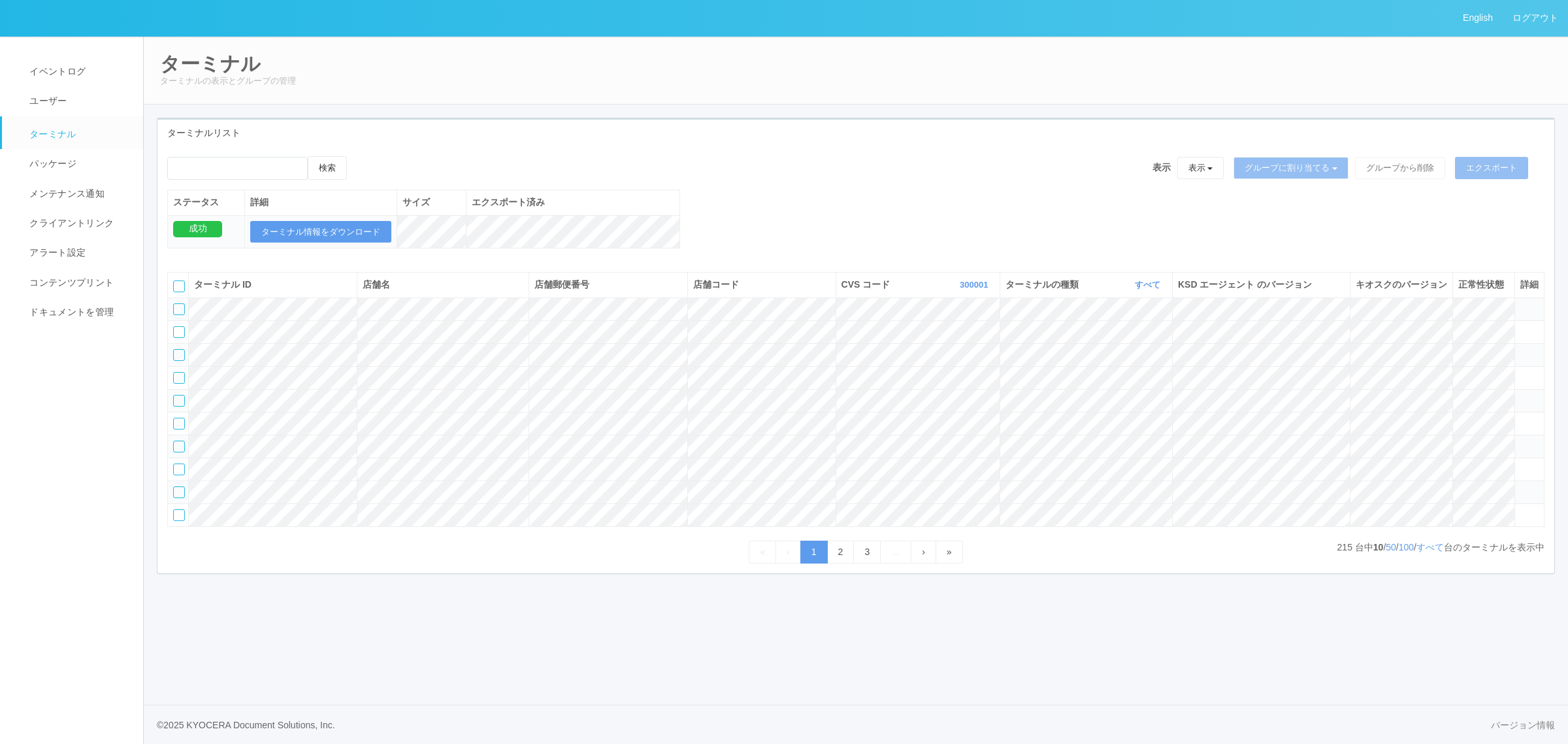
click at [806, 221] on div "検索 表示 表示 すべてのターミナル 未割り当てのターミナル グループを追加 グループ名を編集 アーカイブ済みのターミナル グループに割り当てる グループを追…" at bounding box center [856, 209] width 1397 height 106
click at [1418, 552] on link "すべて" at bounding box center [1430, 547] width 28 height 10
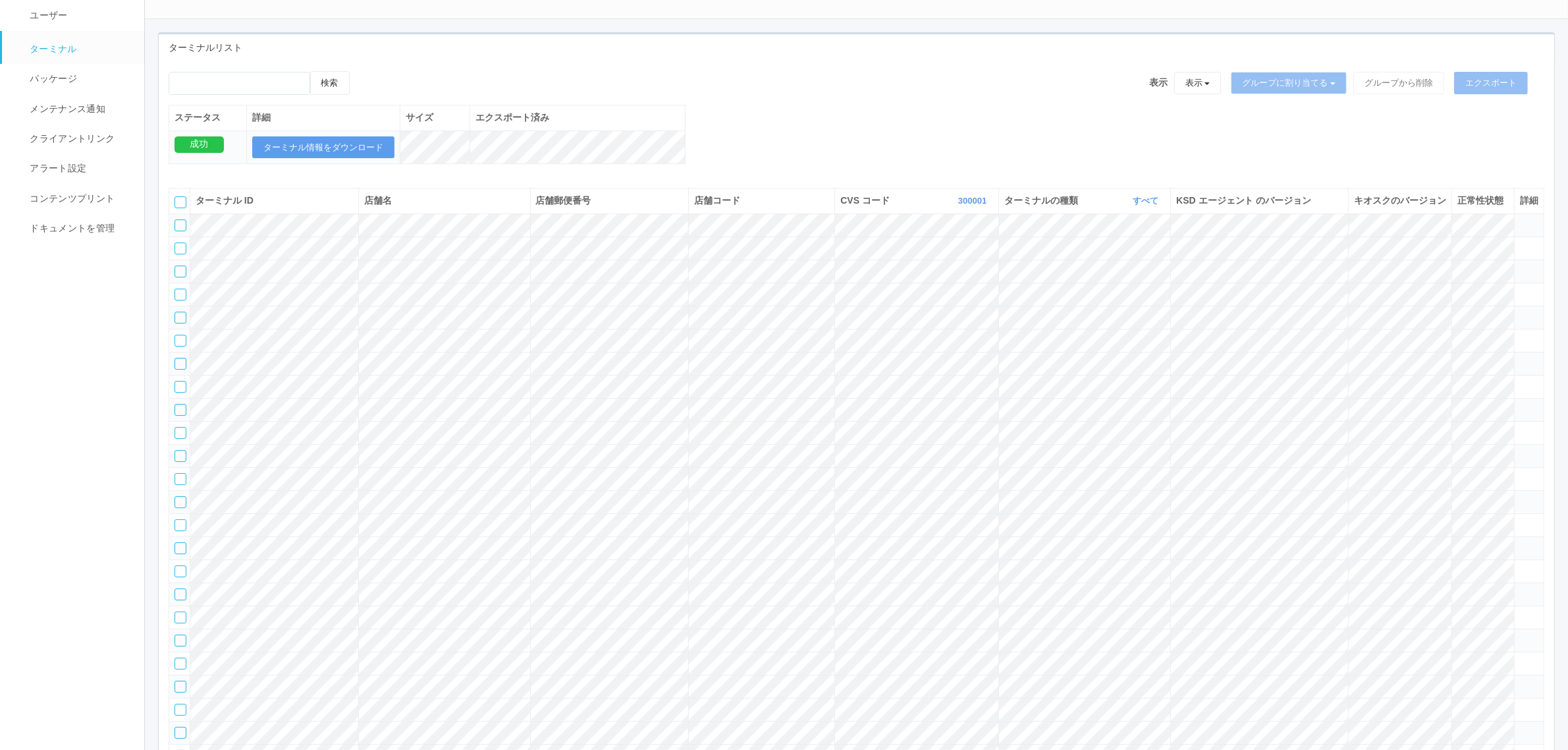
scroll to position [0, 0]
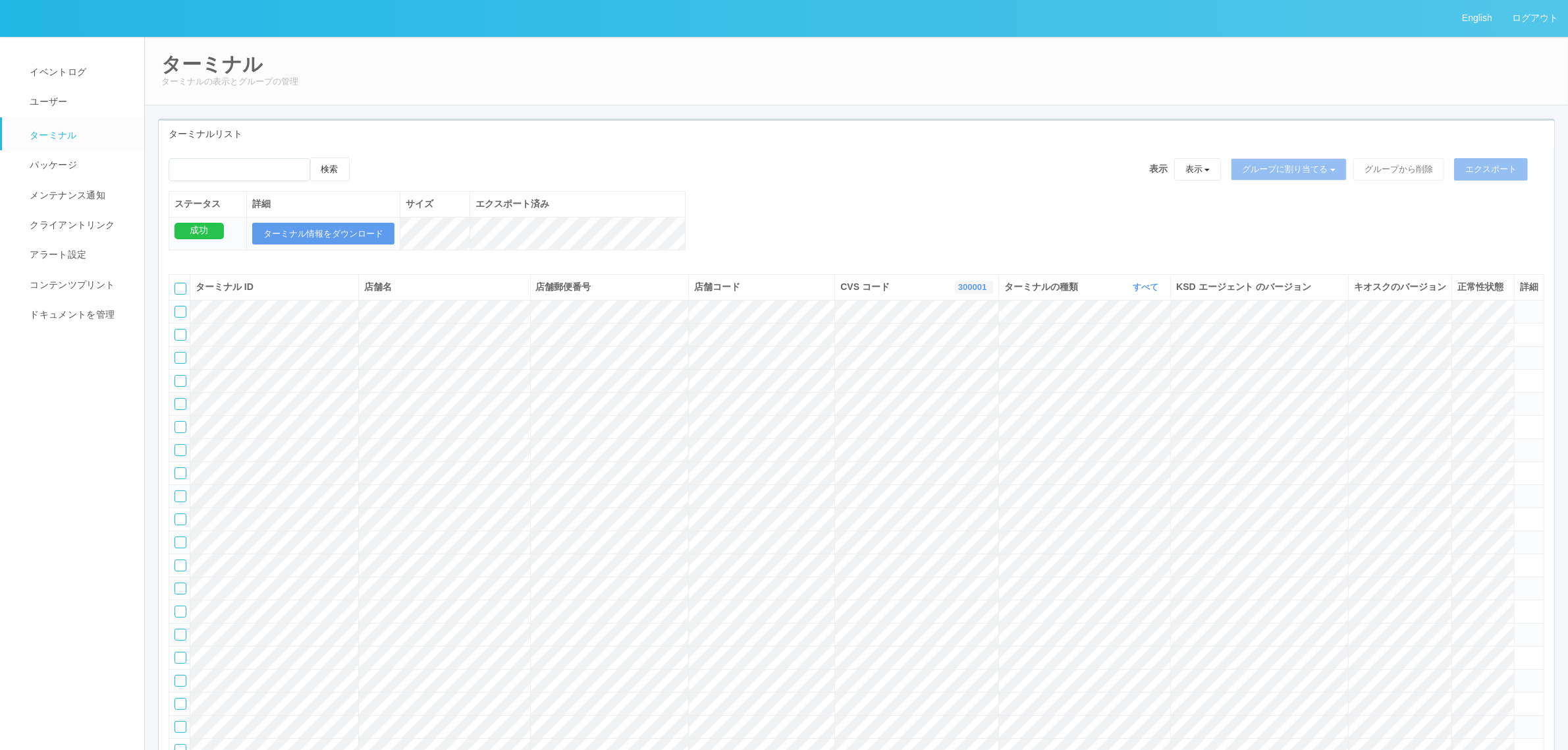
click at [970, 292] on link "300001" at bounding box center [974, 286] width 32 height 10
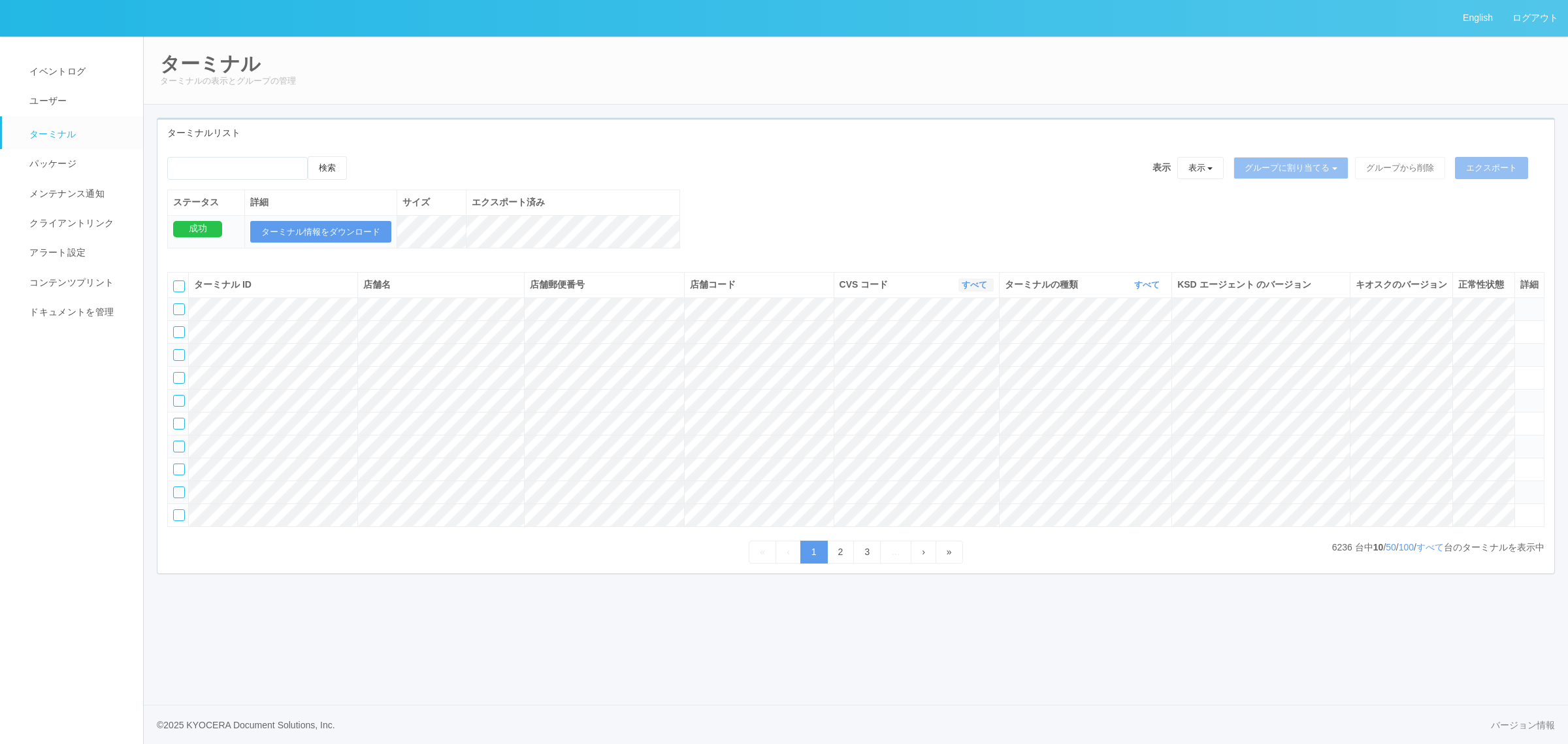
click at [969, 289] on link "すべて" at bounding box center [976, 284] width 29 height 10
click at [974, 366] on link "115110" at bounding box center [942, 357] width 104 height 17
click at [1429, 552] on link "すべて" at bounding box center [1430, 547] width 28 height 10
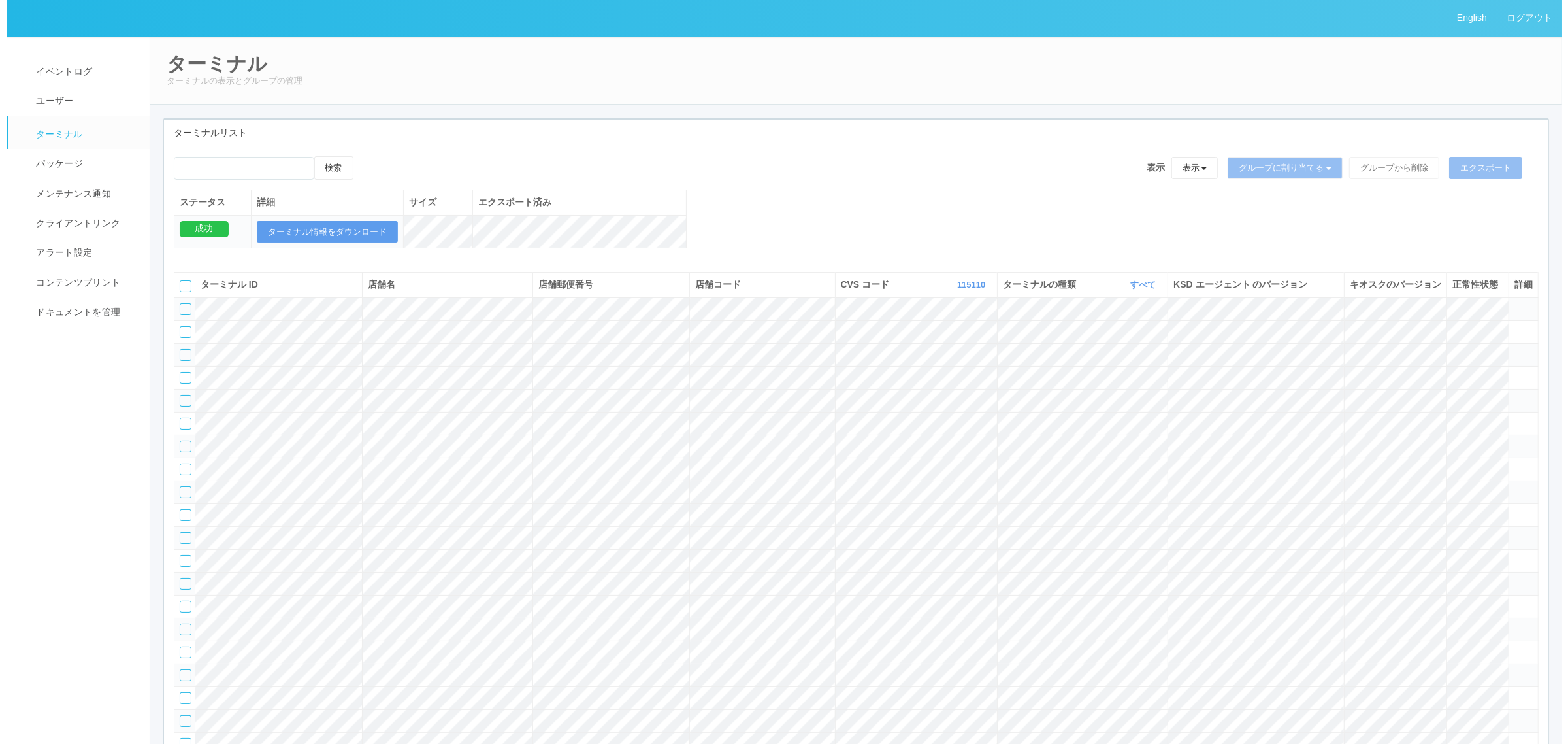
scroll to position [30217, 0]
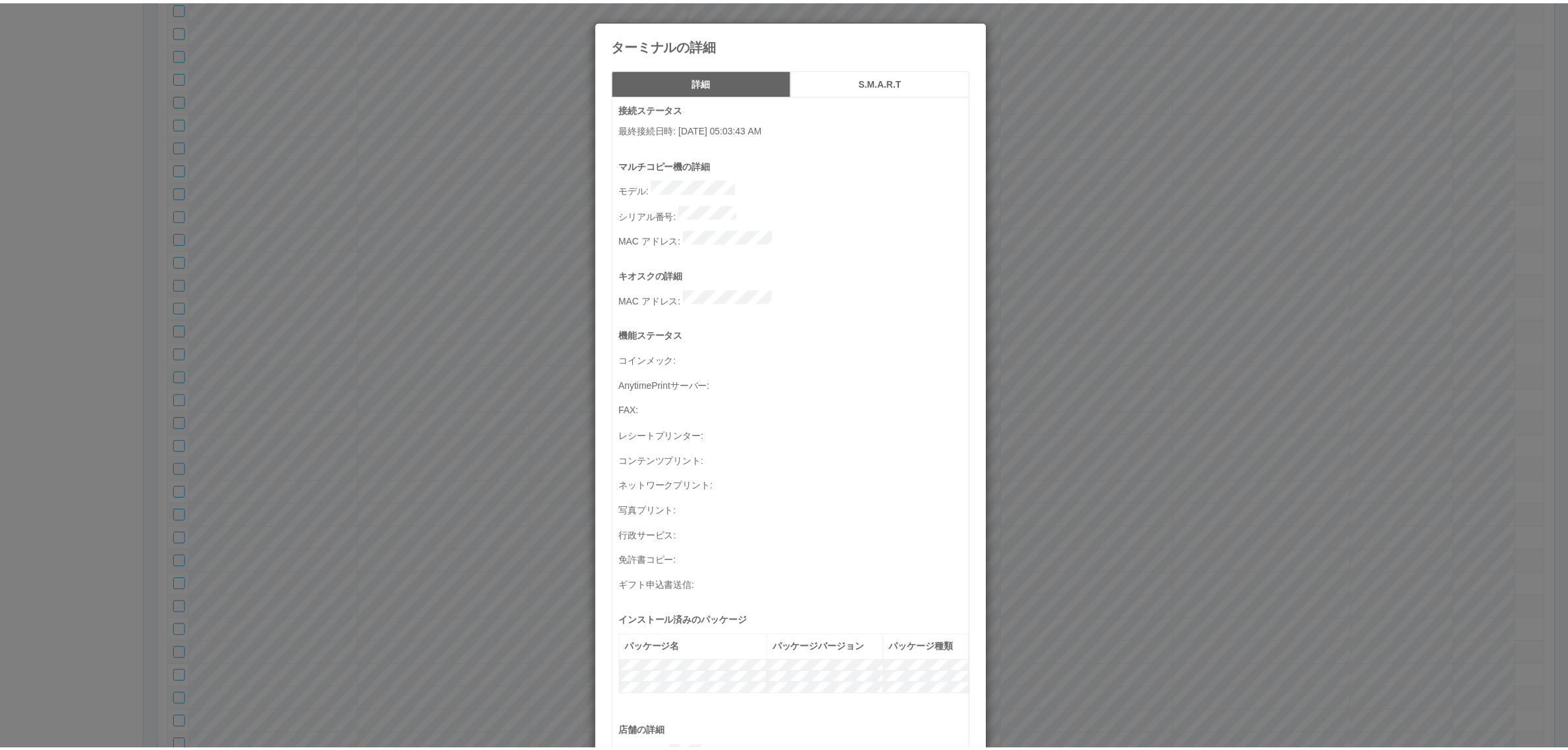
scroll to position [431, 0]
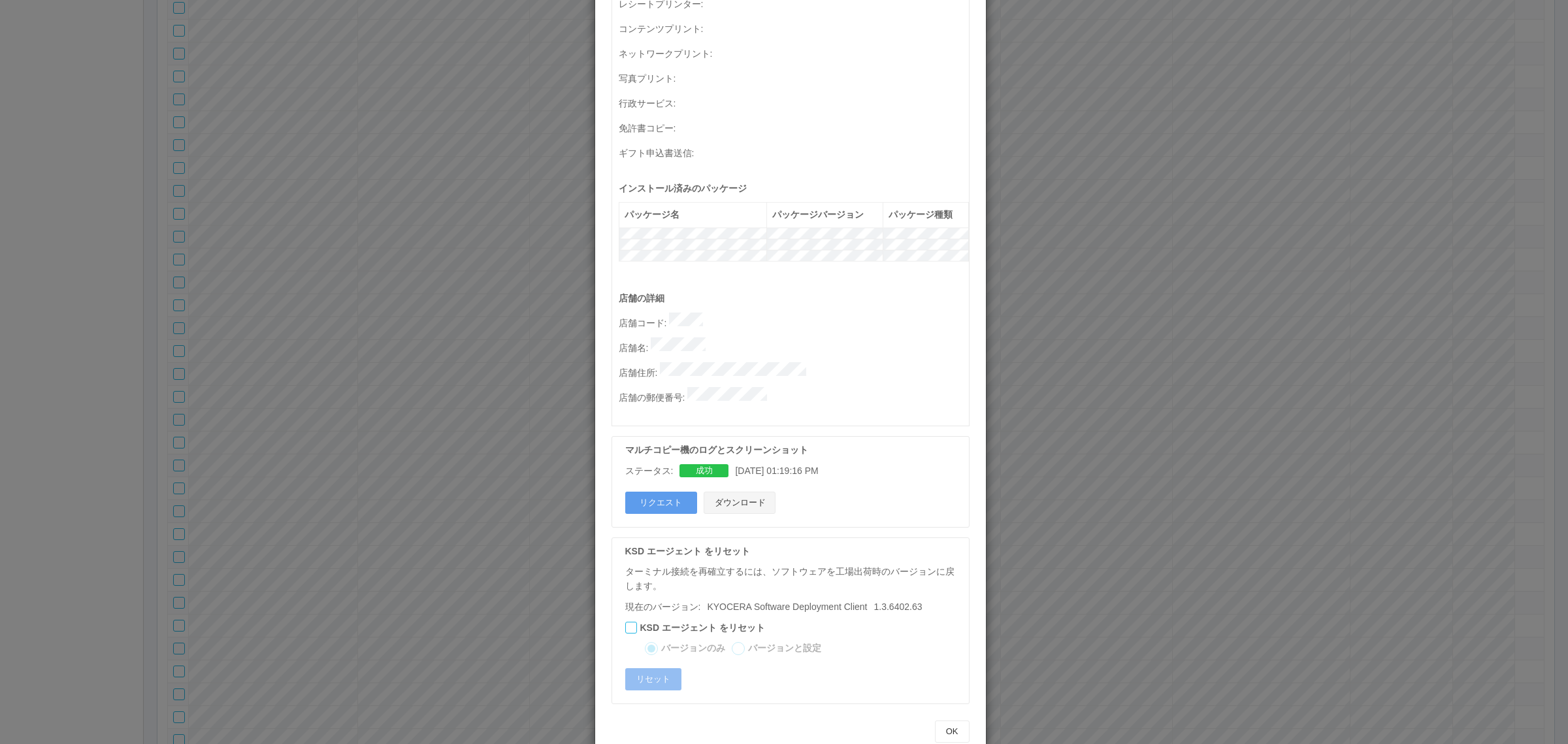
click at [753, 491] on button "ダウンロード" at bounding box center [740, 503] width 72 height 23
click at [1178, 97] on div "ターミナルの詳細 詳細 S.M.A.R.T 接続ステータス 最終接続日時 : 09/30/2025 05:03:43 AM マルチコピー機の詳細 モデル : …" at bounding box center [784, 372] width 1568 height 744
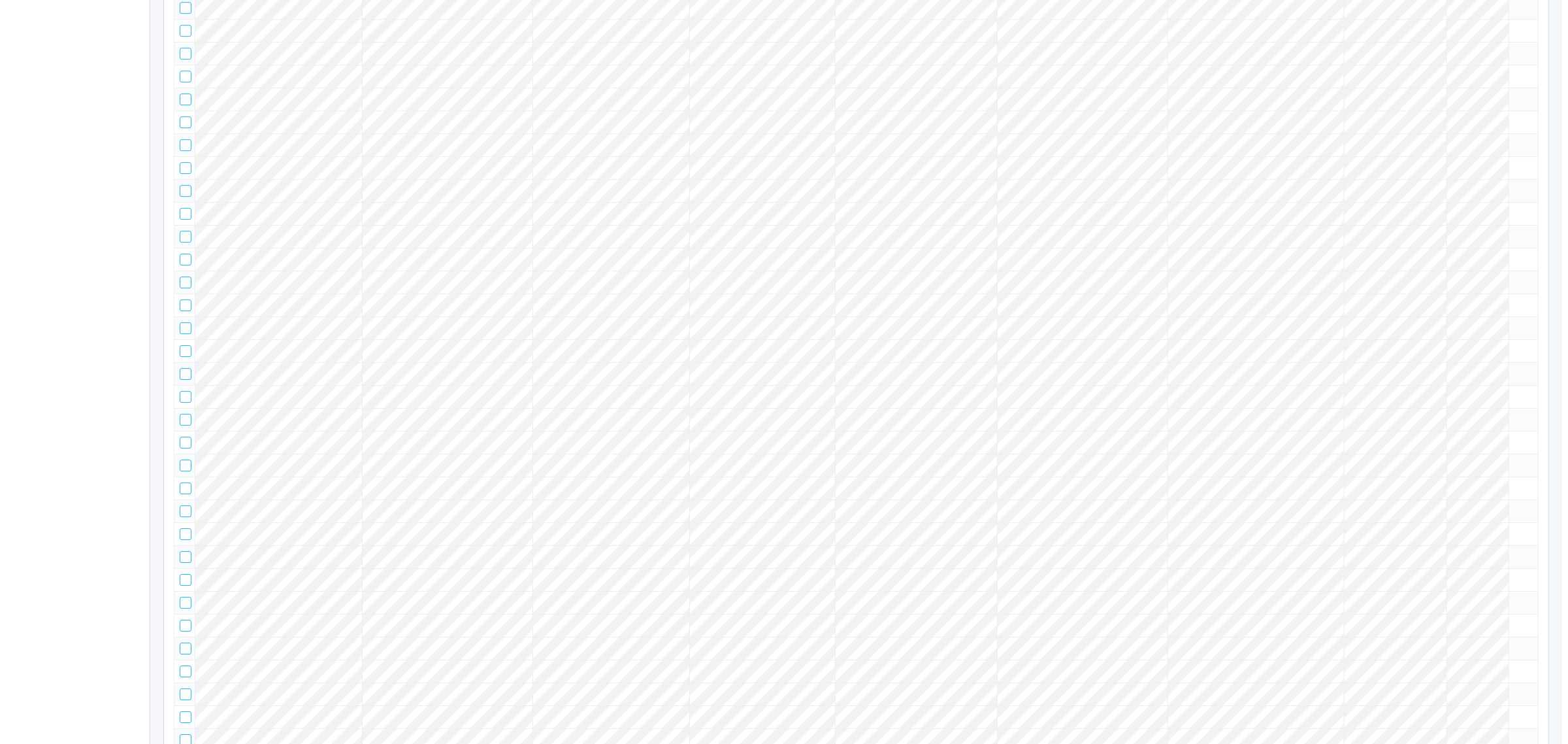
scroll to position [10509, 0]
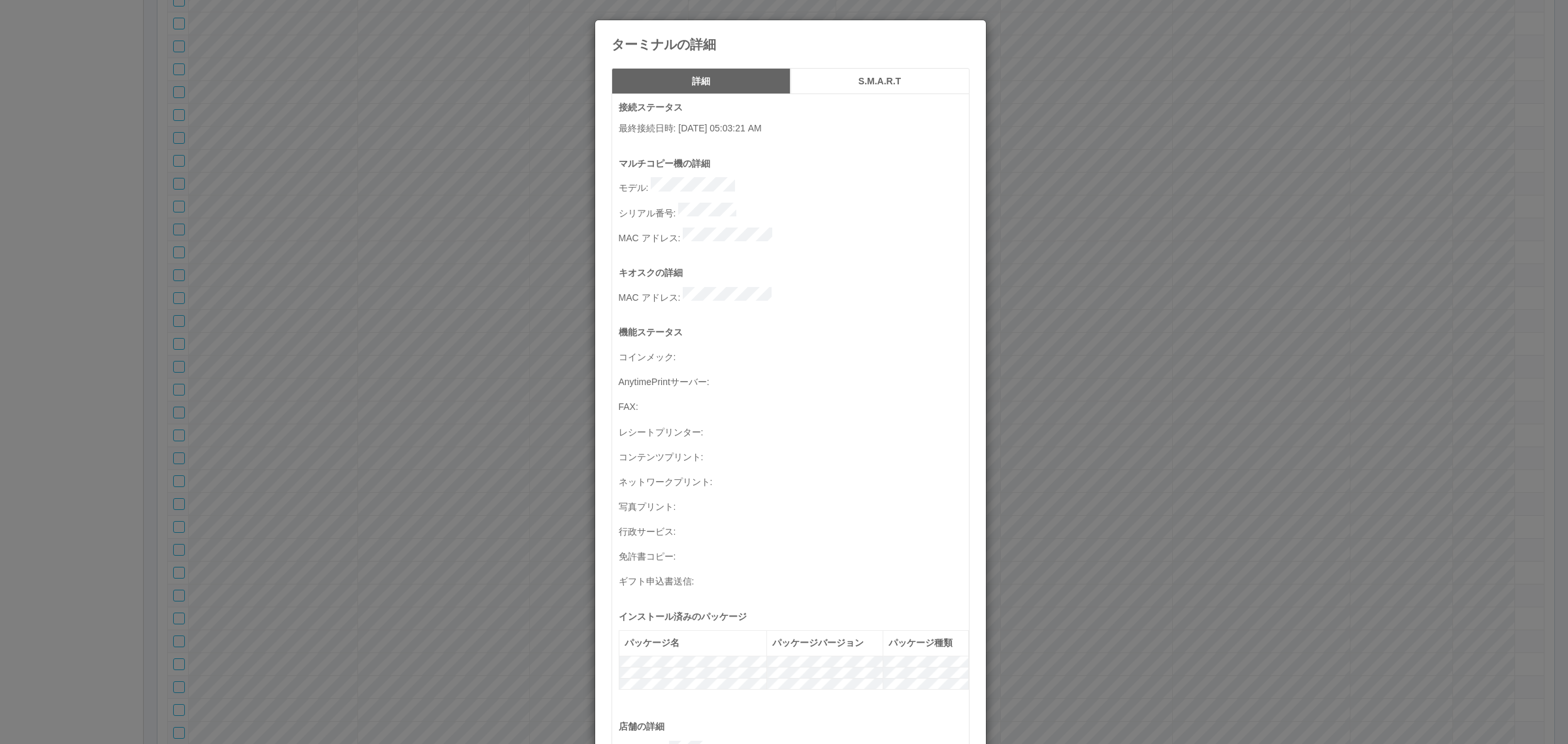
scroll to position [428, 0]
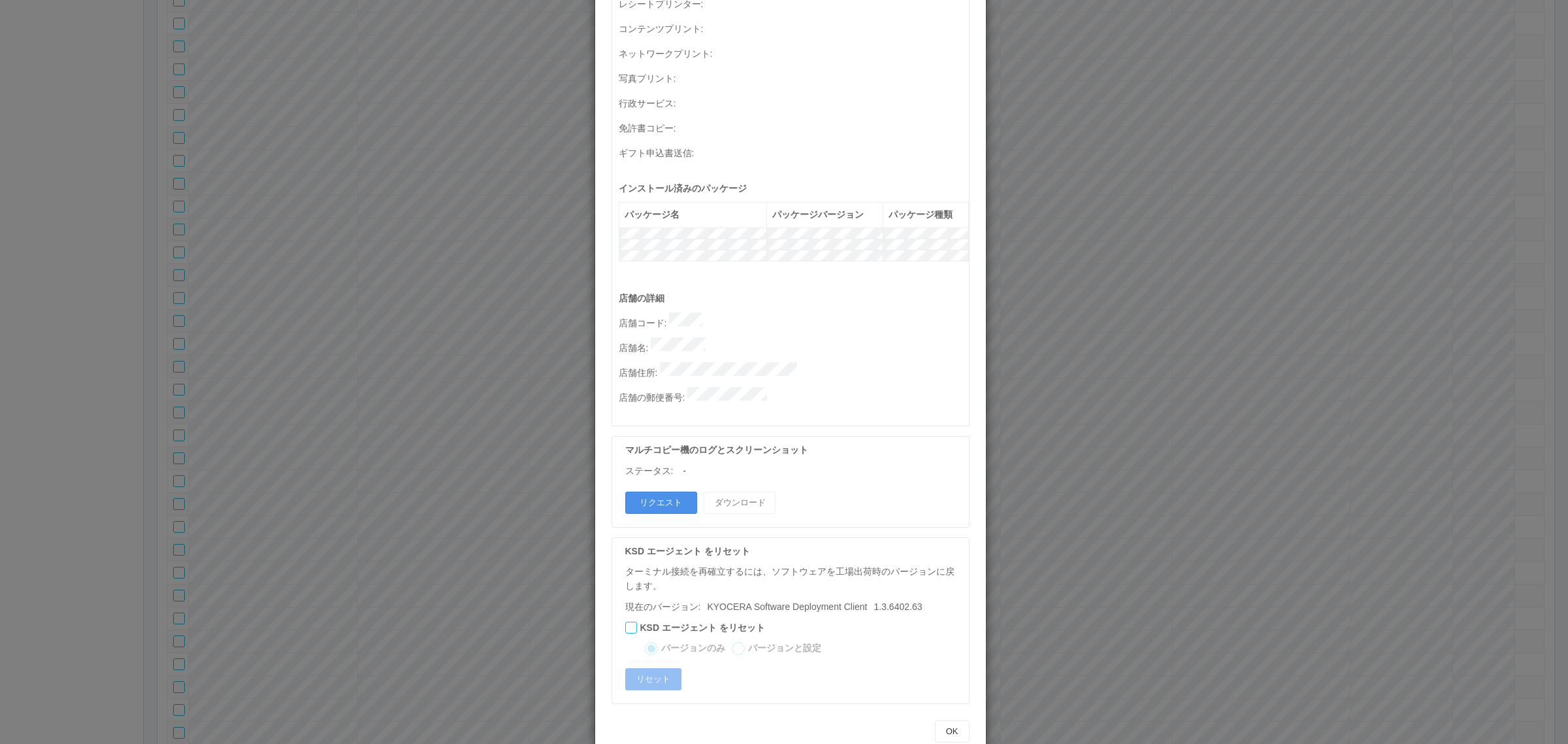
click at [641, 491] on button "リクエスト" at bounding box center [661, 503] width 72 height 23
click at [479, 526] on div "ターミナルの詳細 詳細 S.M.A.R.T 接続ステータス 最終接続日時 : 09/30/2025 05:03:21 AM マルチコピー機の詳細 モデル : …" at bounding box center [784, 372] width 1568 height 744
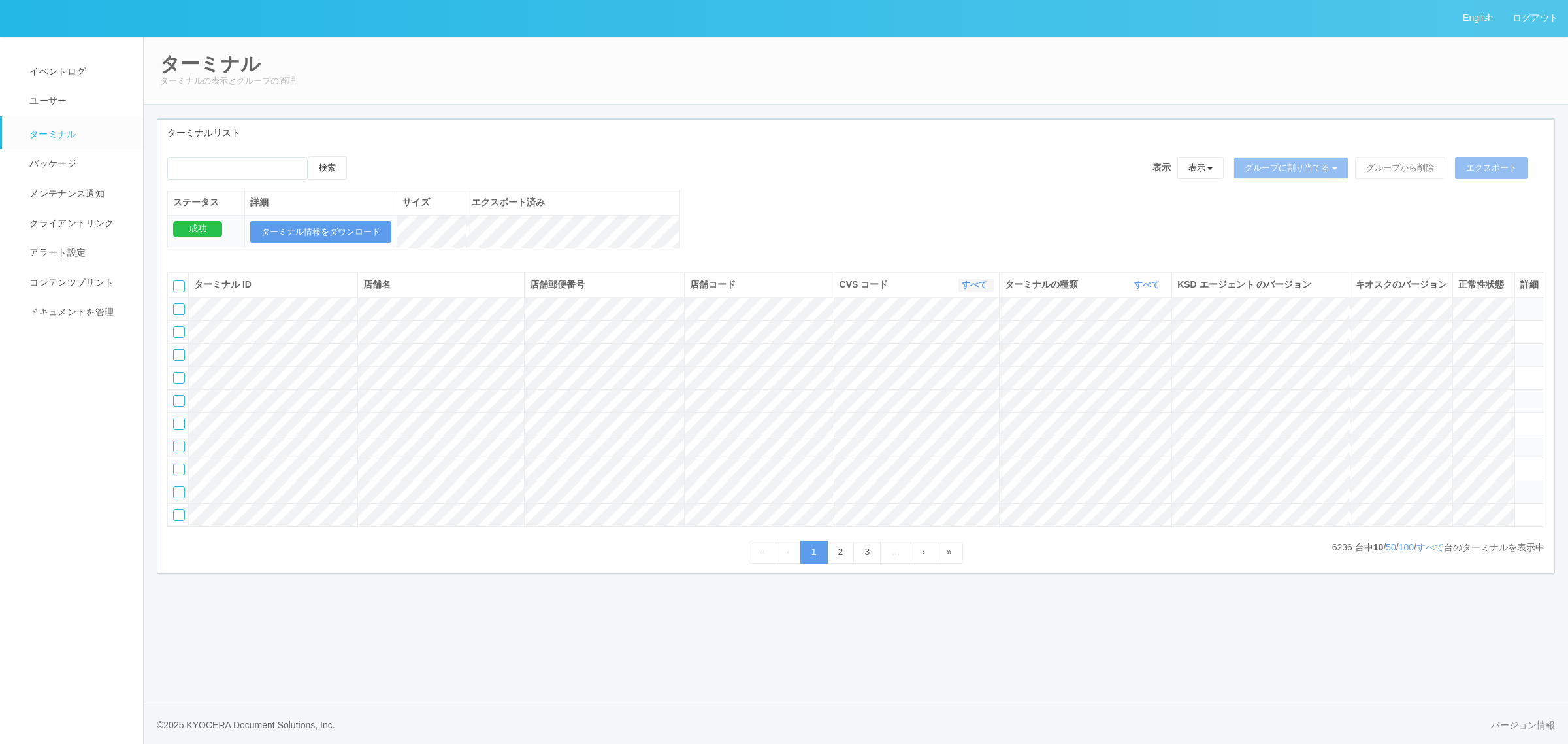
click at [974, 289] on link "すべて" at bounding box center [976, 284] width 29 height 10
click at [961, 366] on link "115110" at bounding box center [942, 357] width 104 height 17
click at [1426, 552] on link "すべて" at bounding box center [1430, 547] width 28 height 10
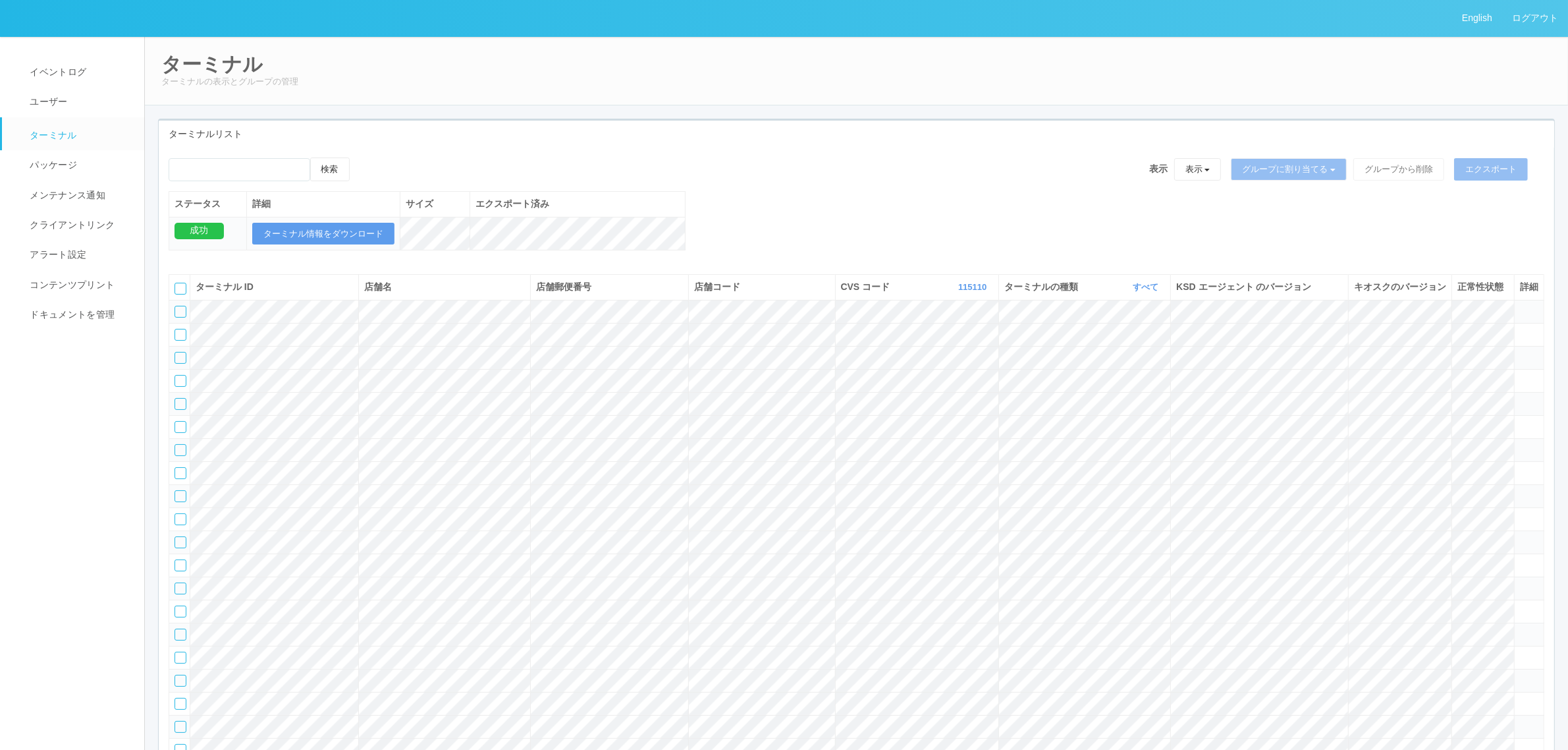
click at [830, 231] on div "検索 表示 表示 すべてのターミナル 未割り当てのターミナル グループを追加 グループ名を編集 アーカイブ済みのターミナル グループに割り当てる グループを追…" at bounding box center [856, 211] width 1395 height 107
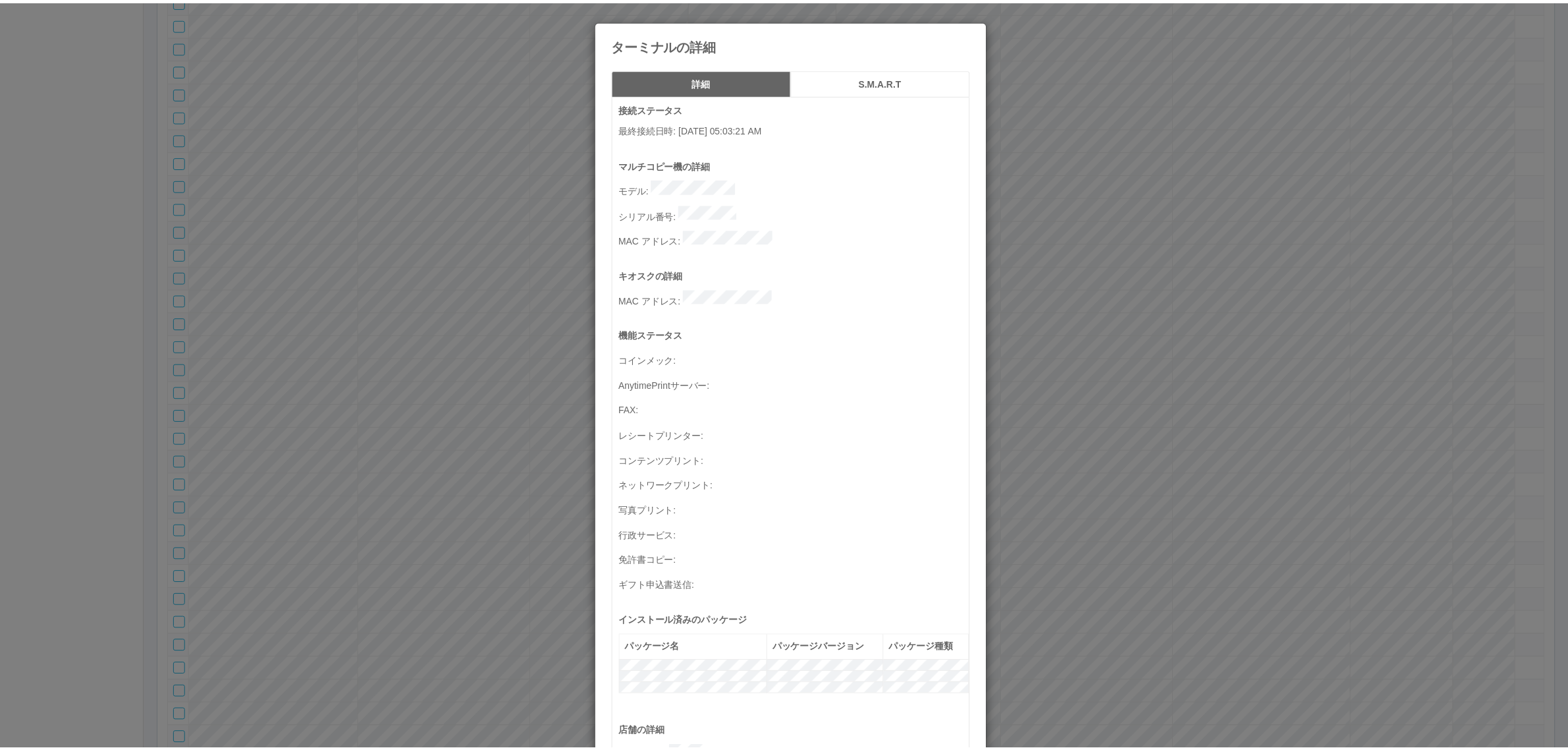
scroll to position [431, 0]
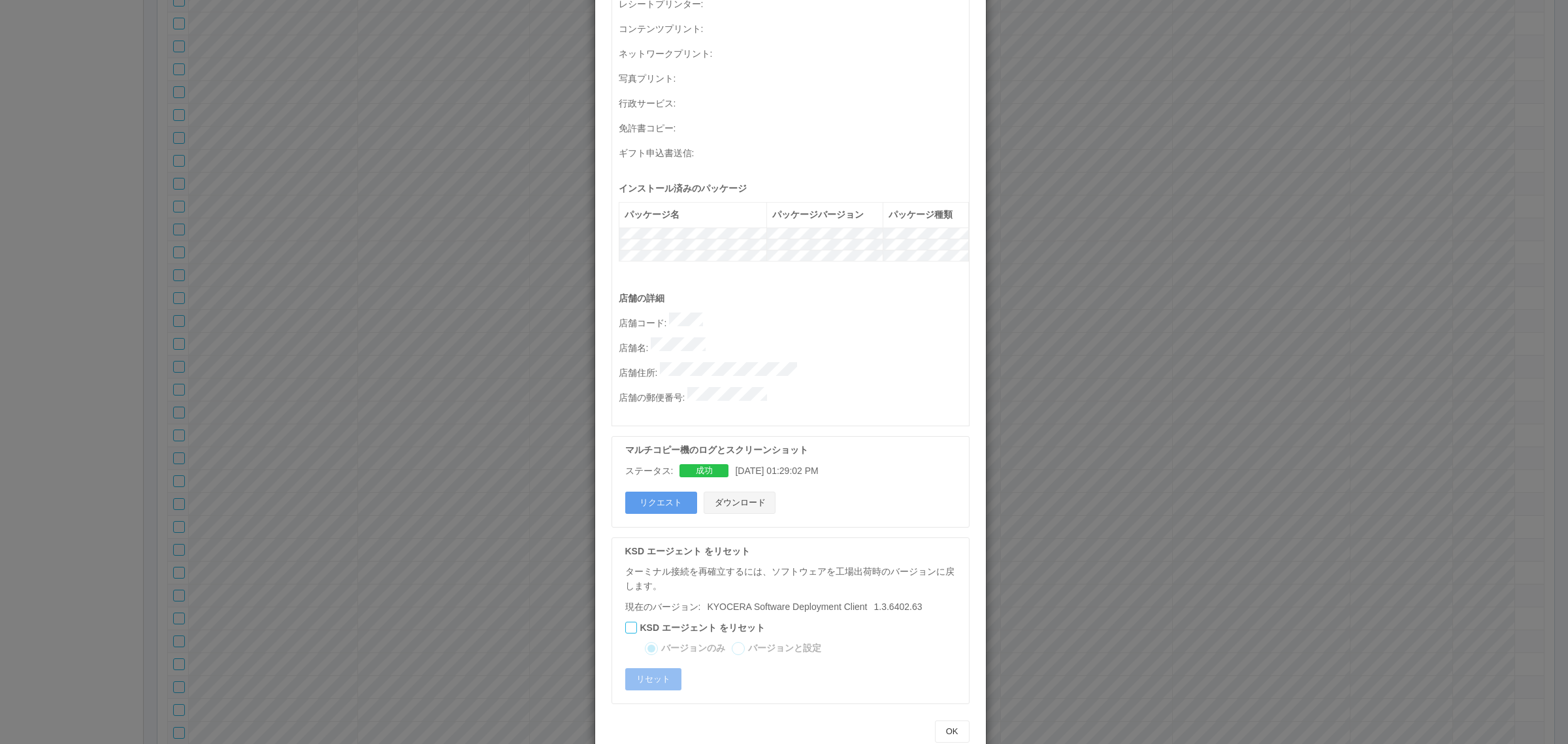
click at [747, 491] on button "ダウンロード" at bounding box center [740, 503] width 72 height 23
click at [739, 337] on p "店舗名 :" at bounding box center [794, 346] width 350 height 18
click at [310, 224] on div "ターミナルの詳細 詳細 S.M.A.R.T 接続ステータス 最終接続日時 : [DATE] 05:03:21 AM マルチコピー機の詳細 モデル : シリアル…" at bounding box center [784, 372] width 1568 height 744
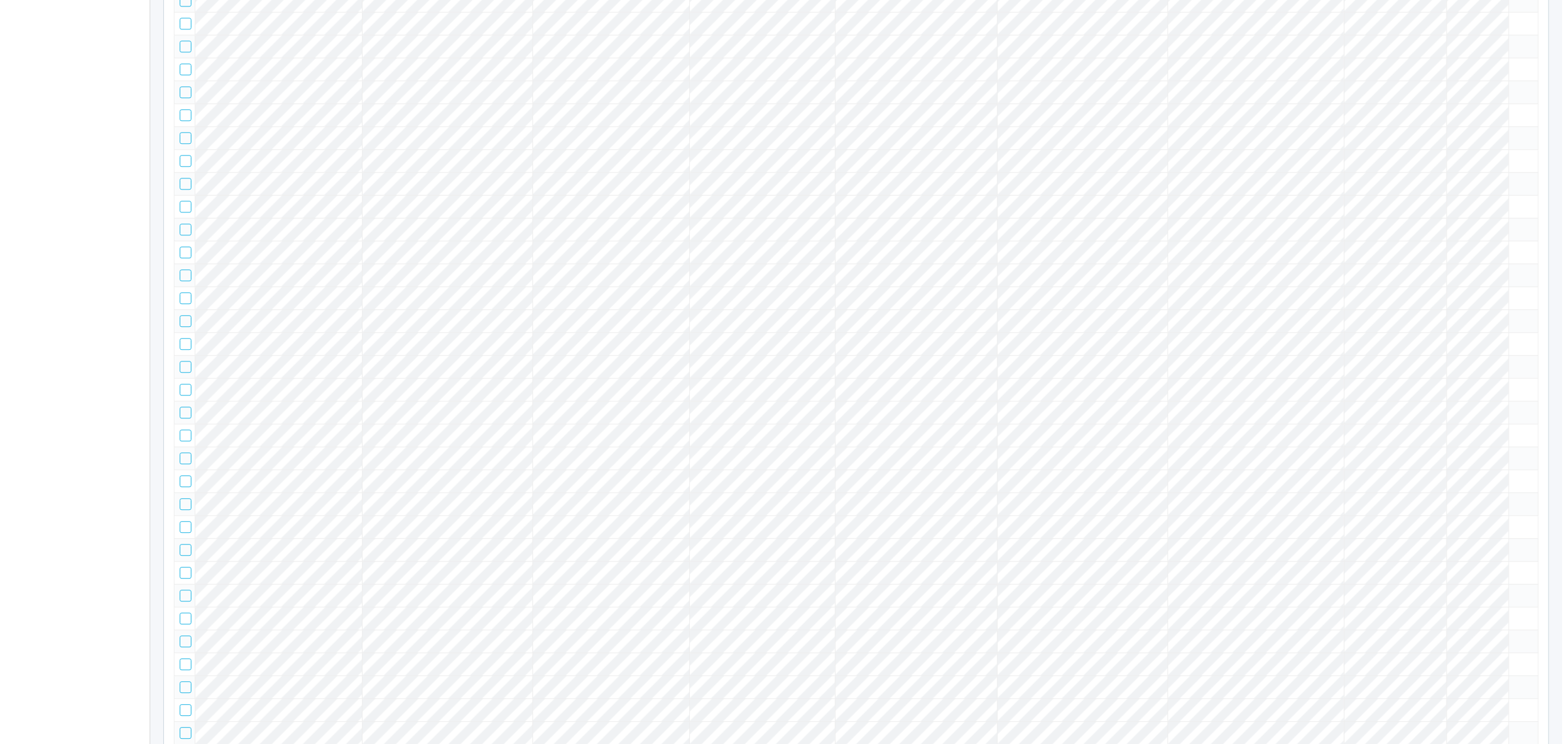
scroll to position [52527, 0]
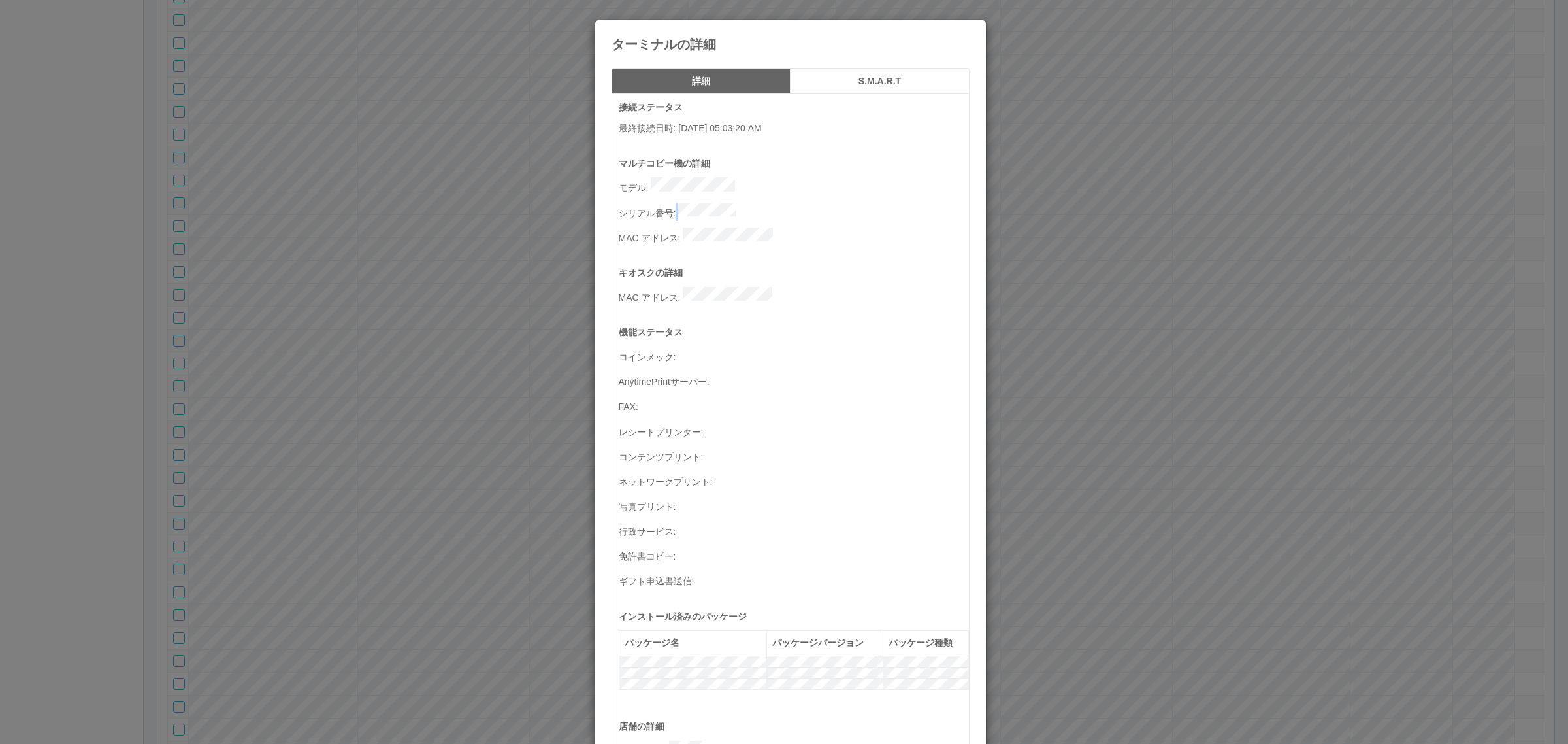
drag, startPoint x: 673, startPoint y: 200, endPoint x: 781, endPoint y: 203, distance: 108.0
click at [780, 203] on p "シリアル番号 :" at bounding box center [794, 212] width 350 height 18
copy p
